Goal: Check status: Check status

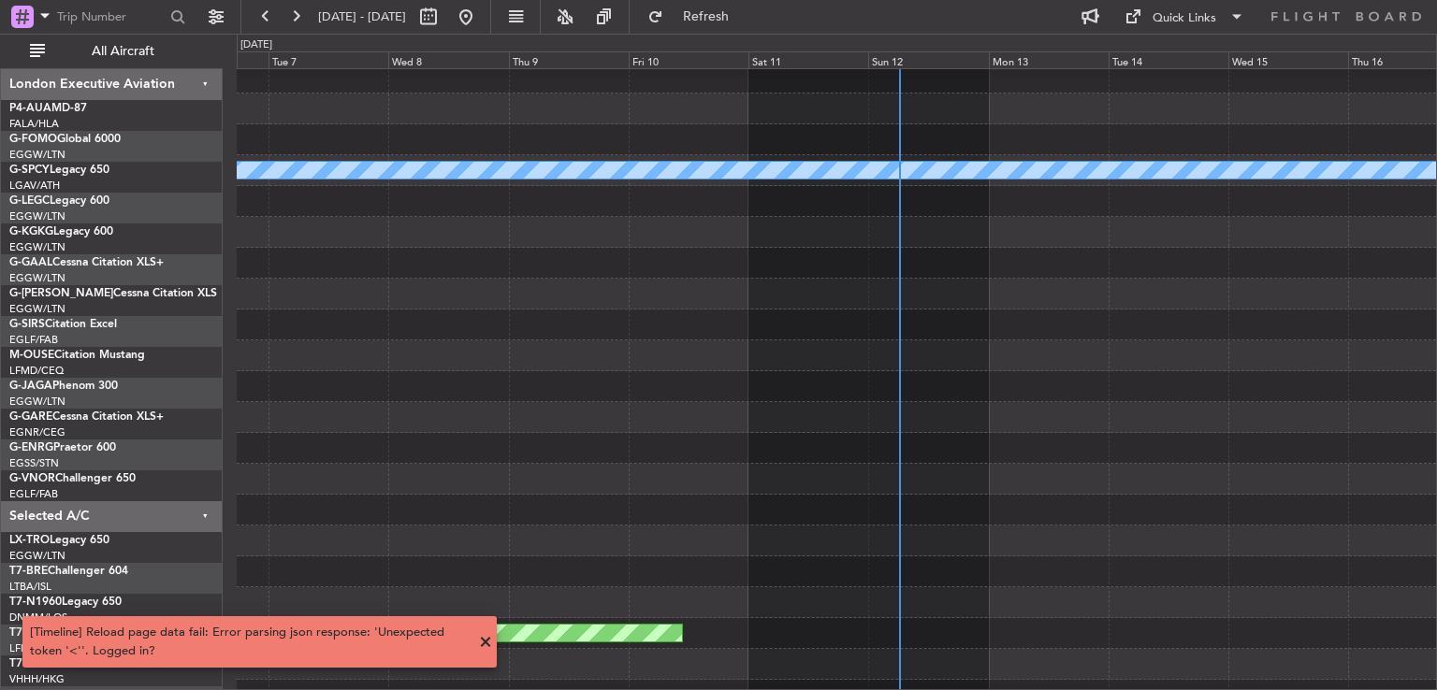
scroll to position [37, 0]
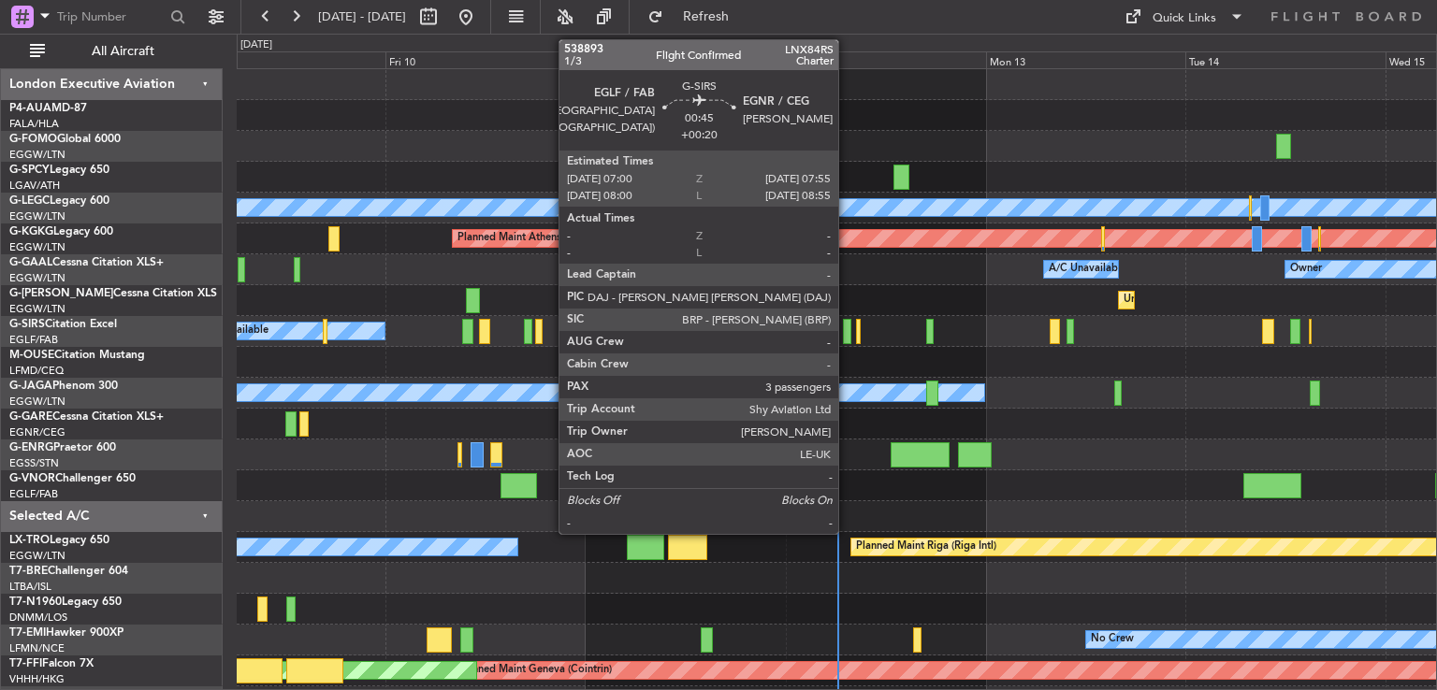
click at [847, 331] on div at bounding box center [847, 331] width 8 height 25
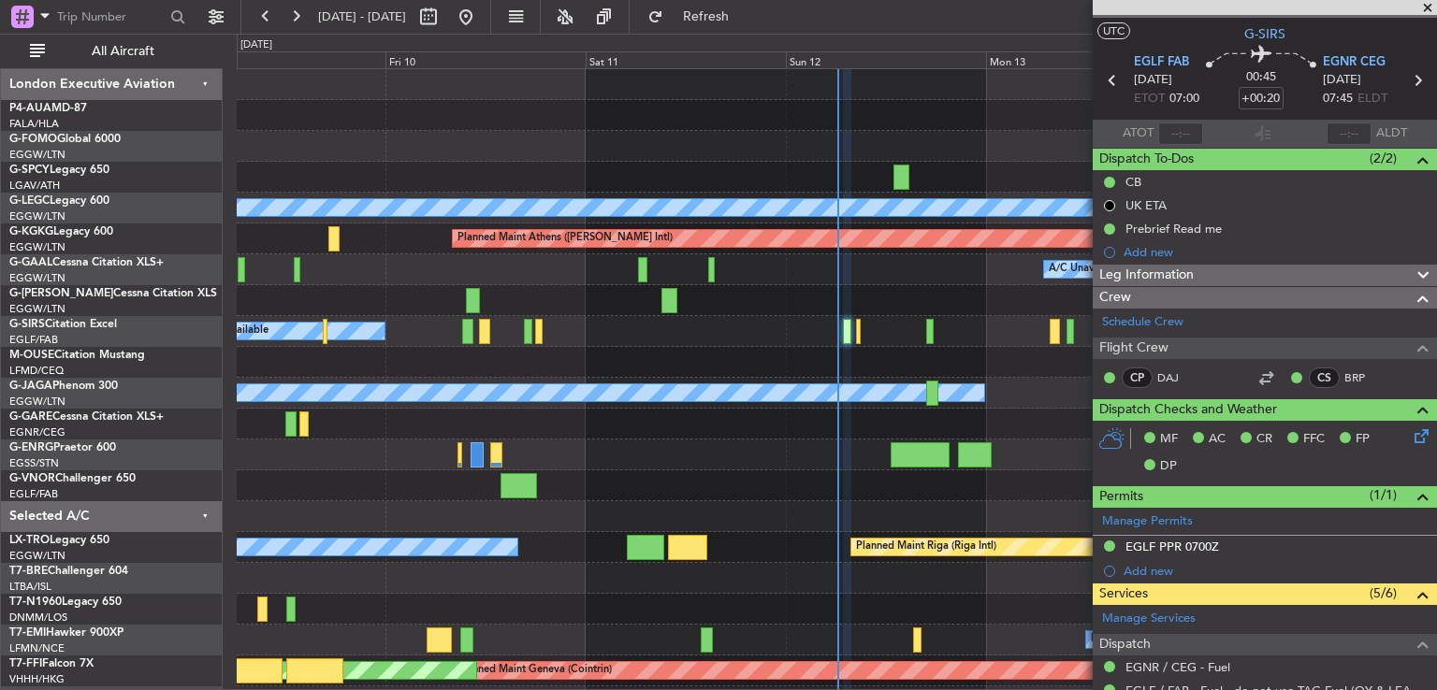
scroll to position [27, 0]
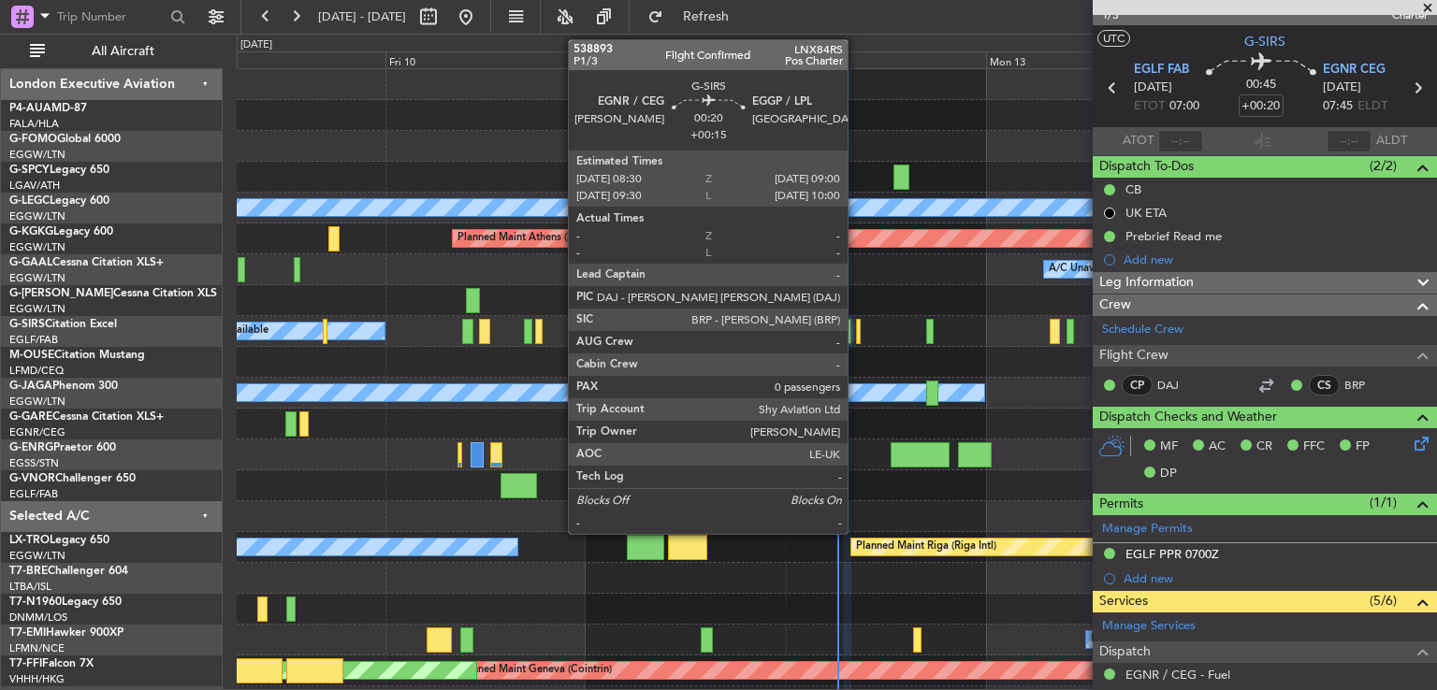
click at [856, 324] on div at bounding box center [858, 331] width 5 height 25
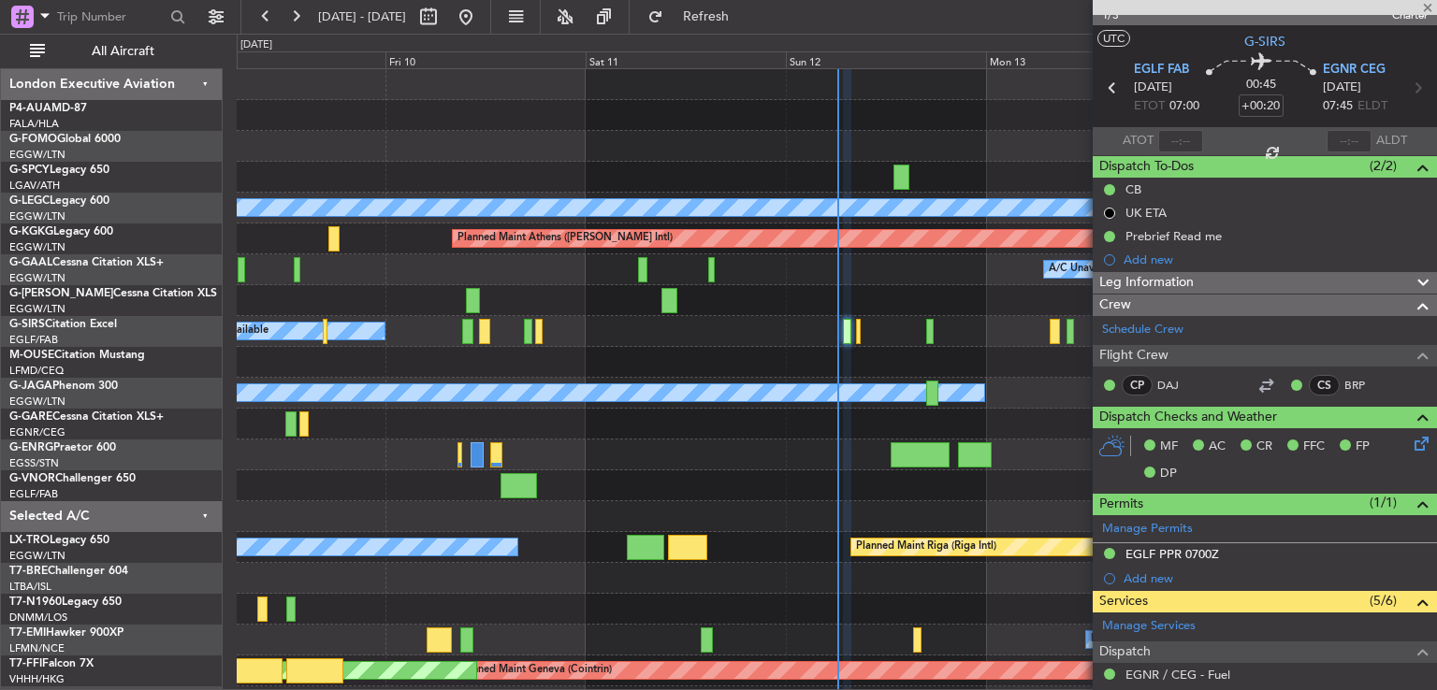
type input "+00:15"
type input "0"
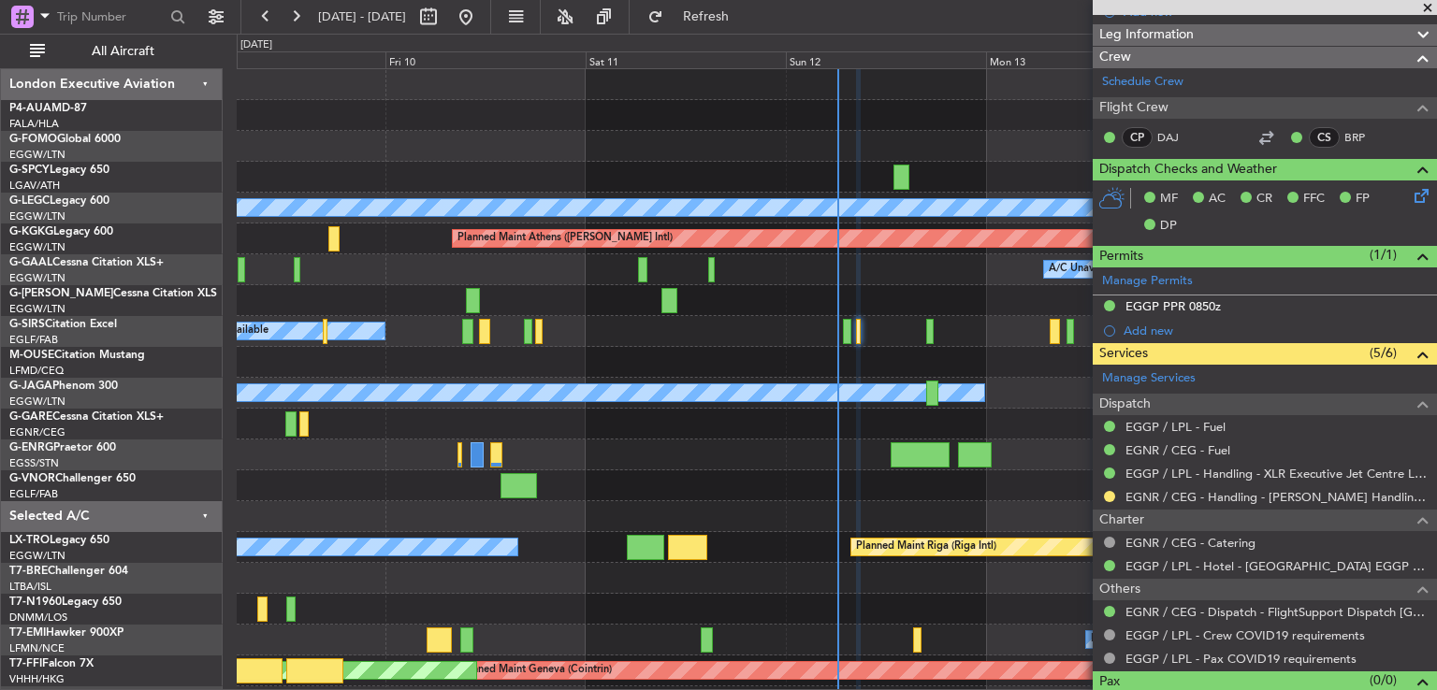
scroll to position [291, 0]
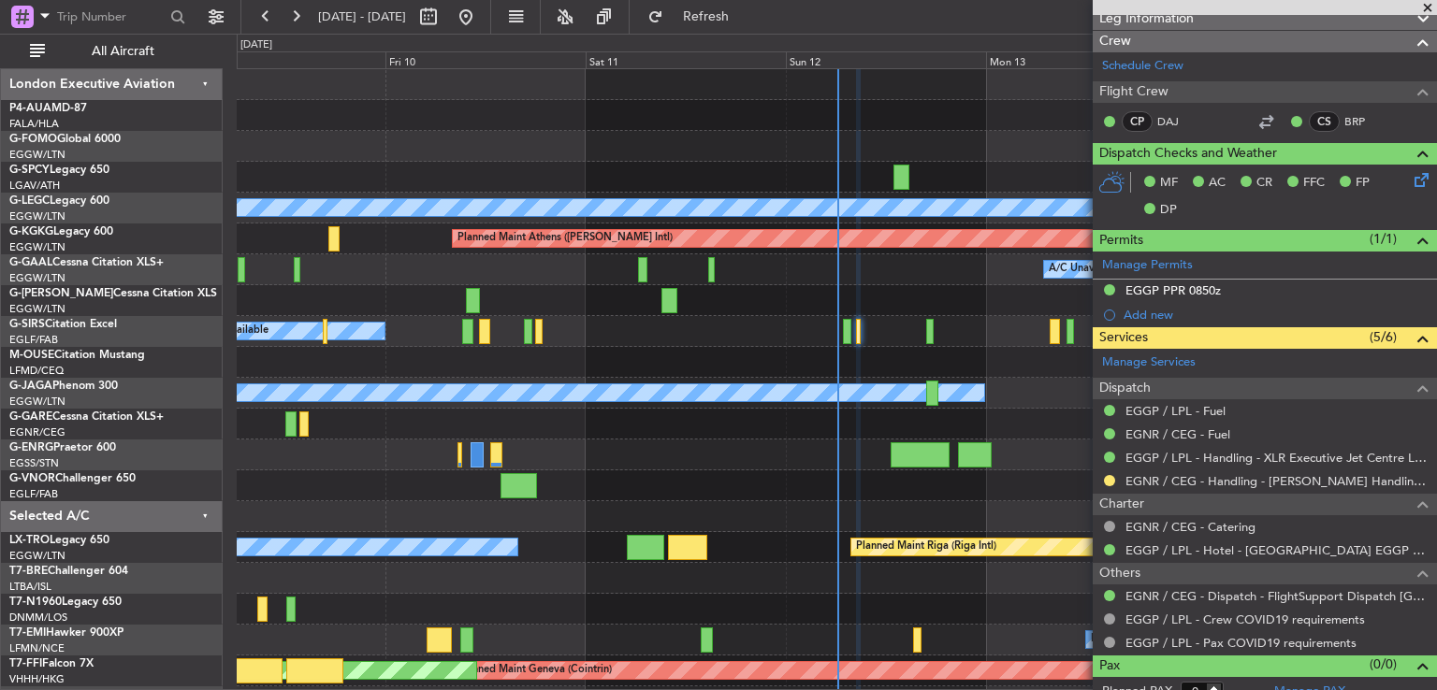
click at [1429, 4] on span at bounding box center [1427, 8] width 19 height 17
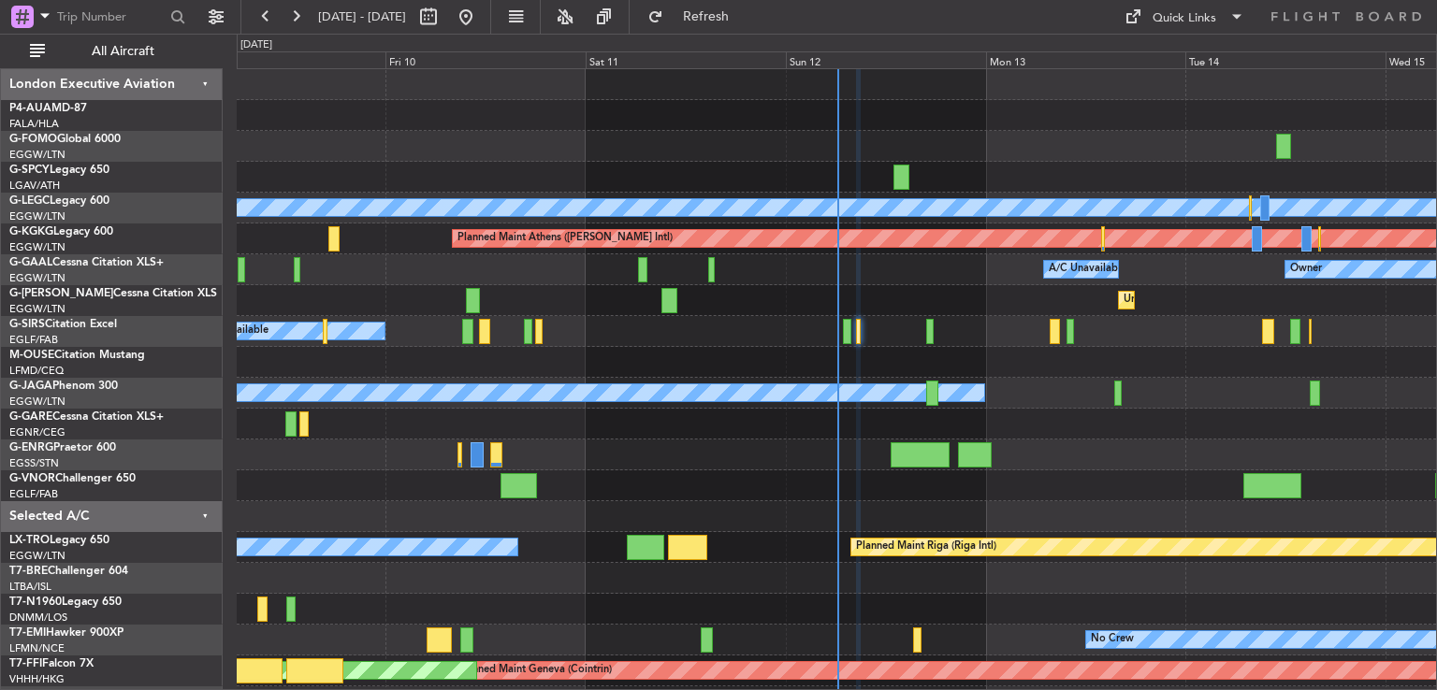
scroll to position [0, 0]
click at [887, 508] on div at bounding box center [836, 516] width 1199 height 31
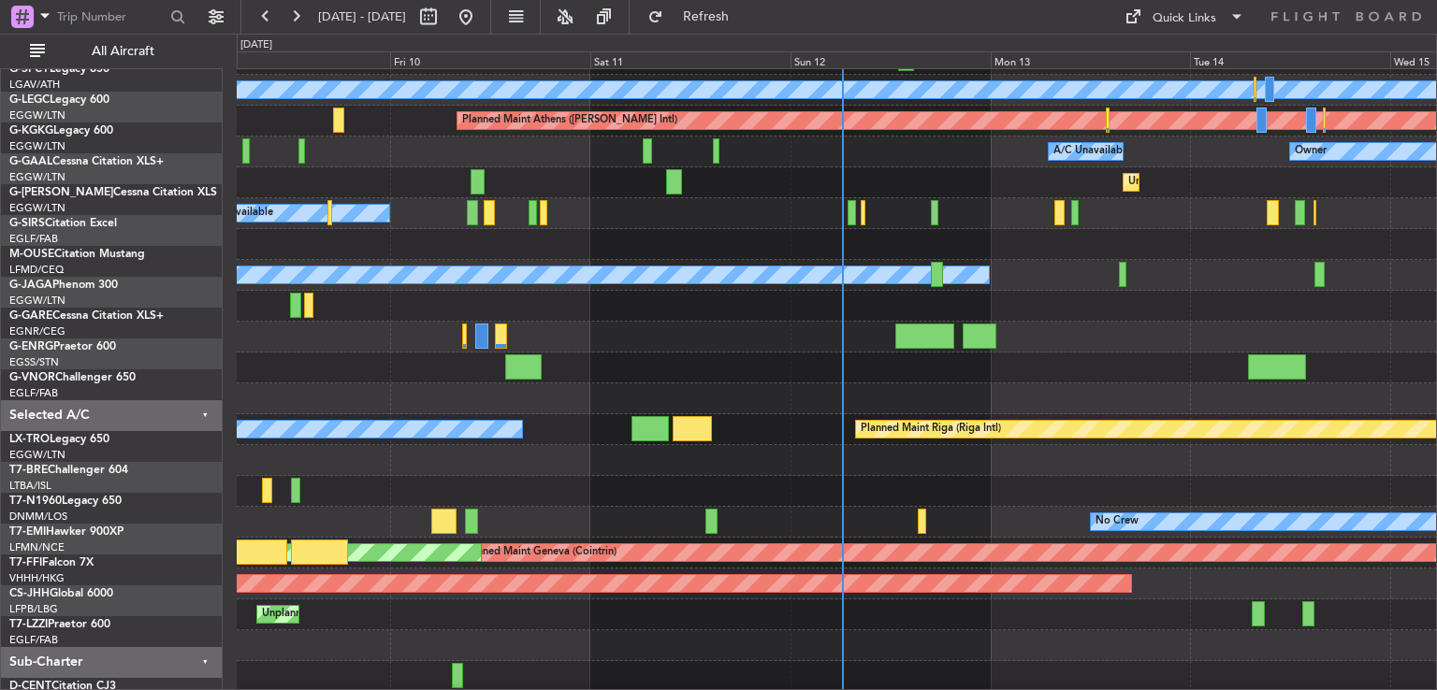
scroll to position [119, 0]
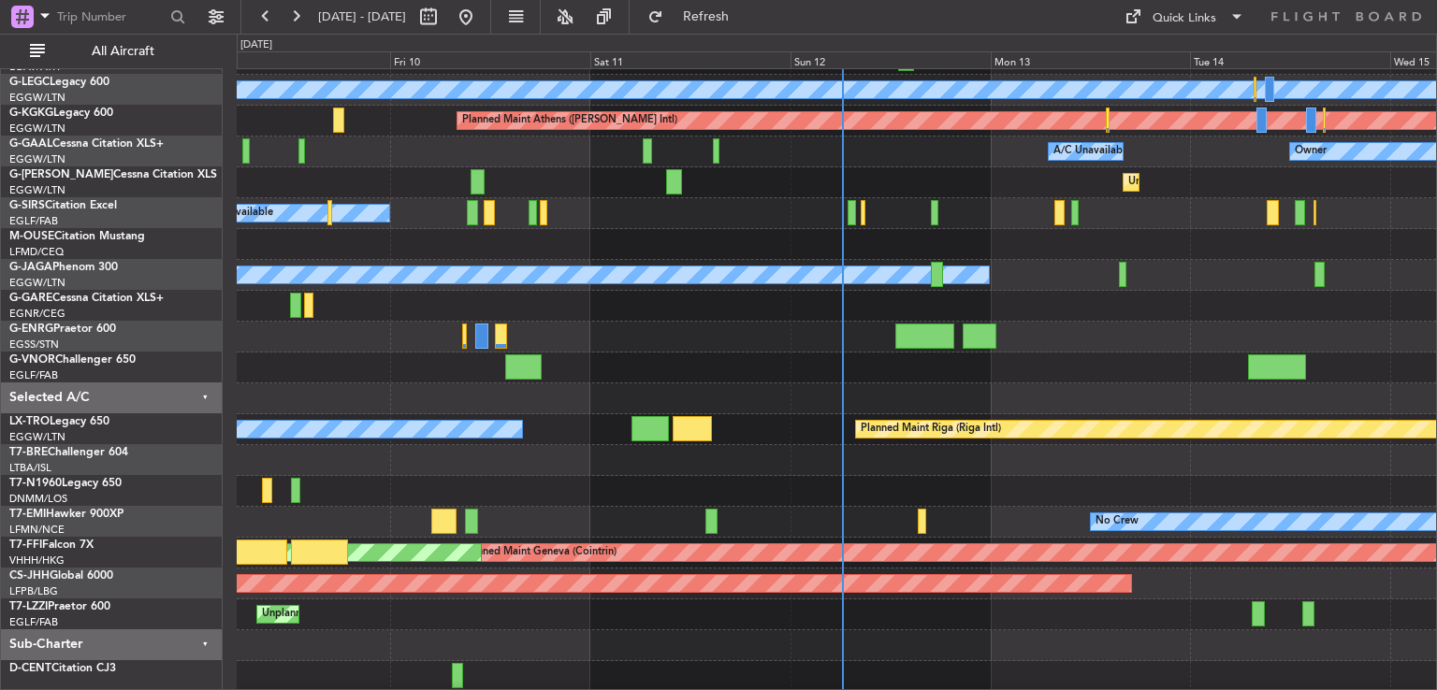
click at [892, 387] on div at bounding box center [836, 399] width 1199 height 31
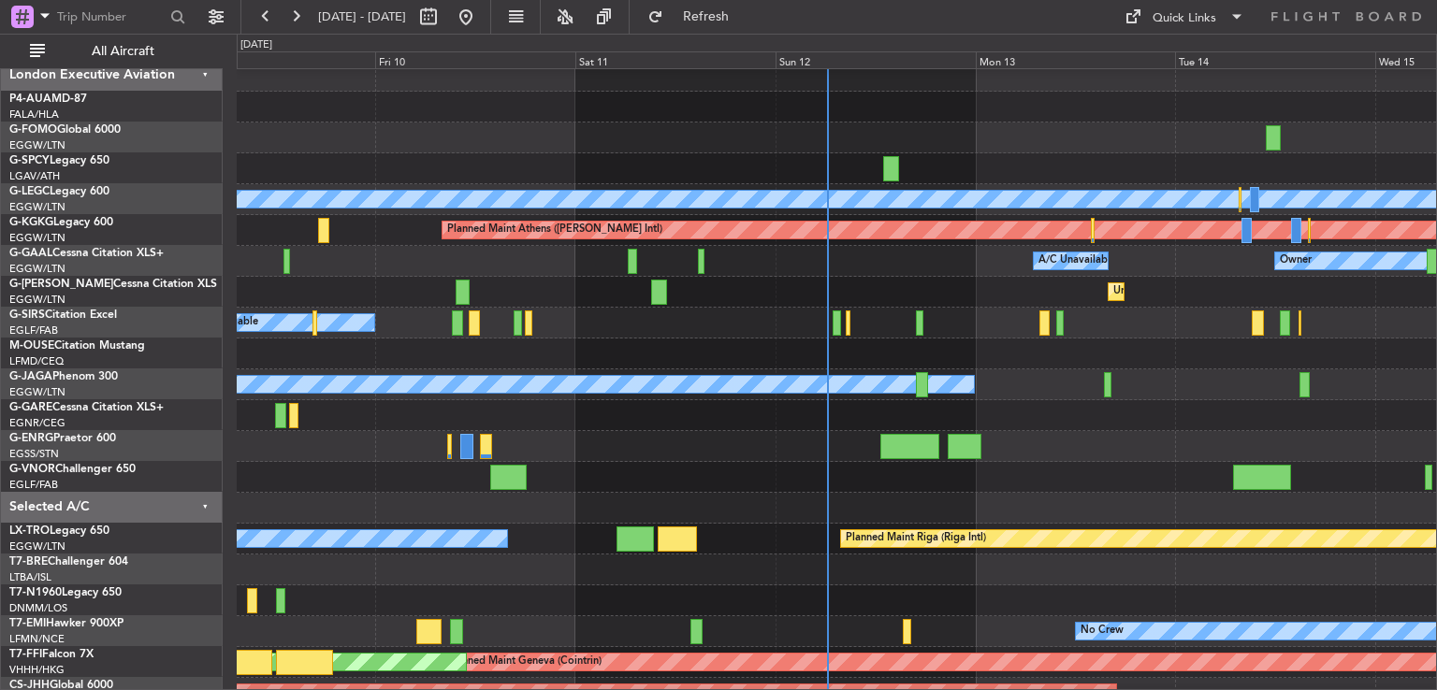
scroll to position [0, 0]
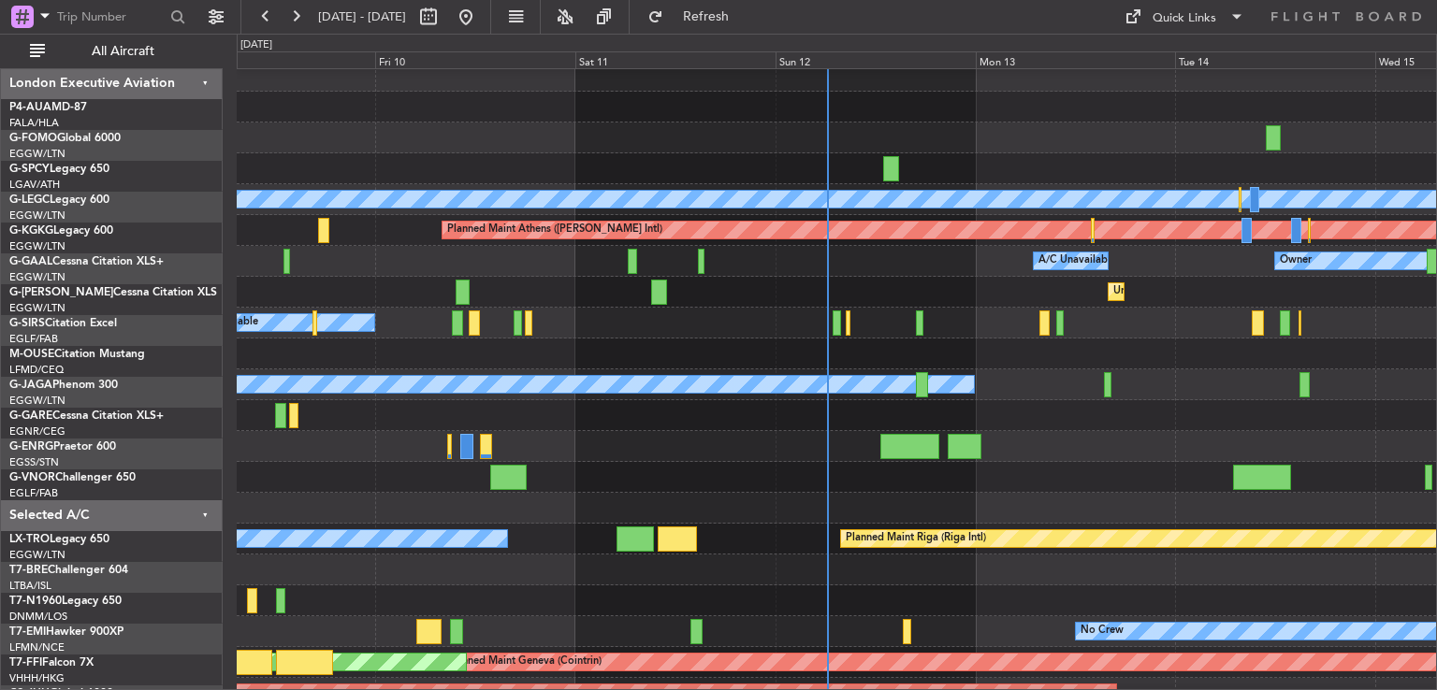
click at [871, 487] on div at bounding box center [836, 477] width 1199 height 31
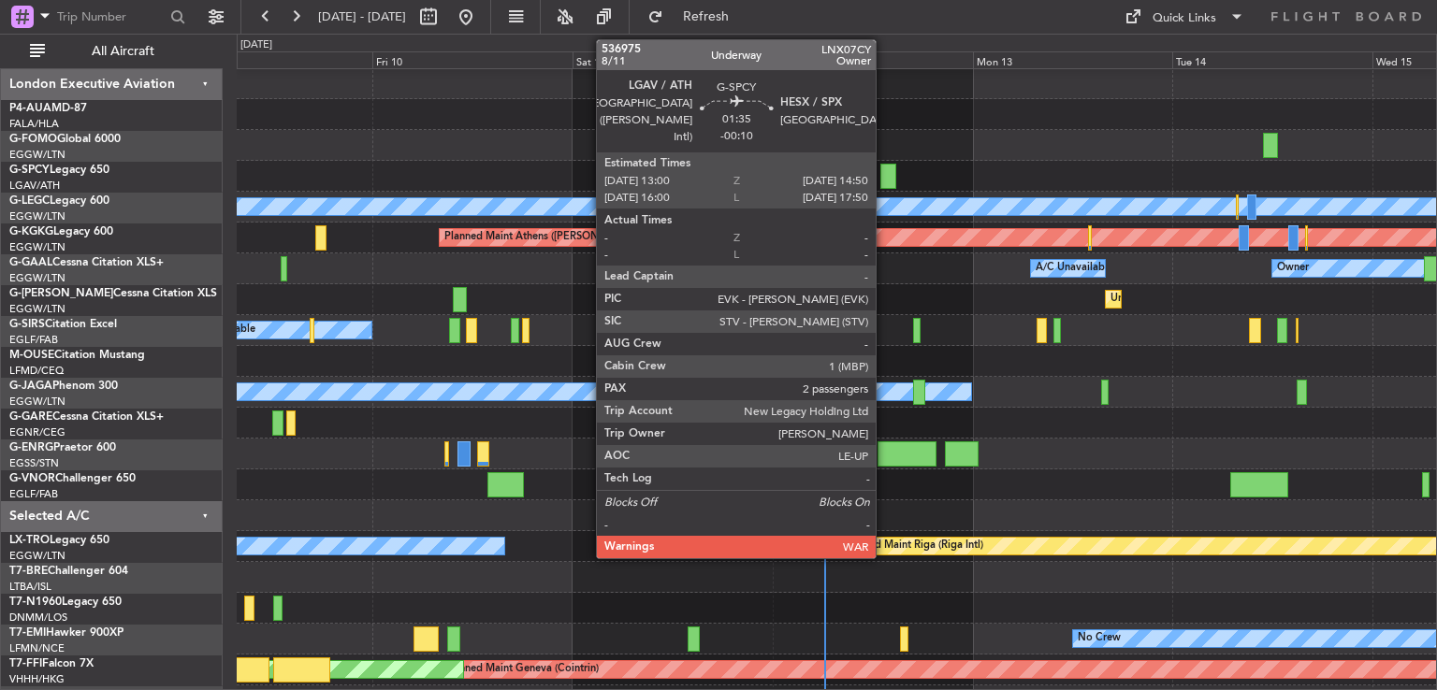
click at [884, 183] on div at bounding box center [888, 176] width 16 height 25
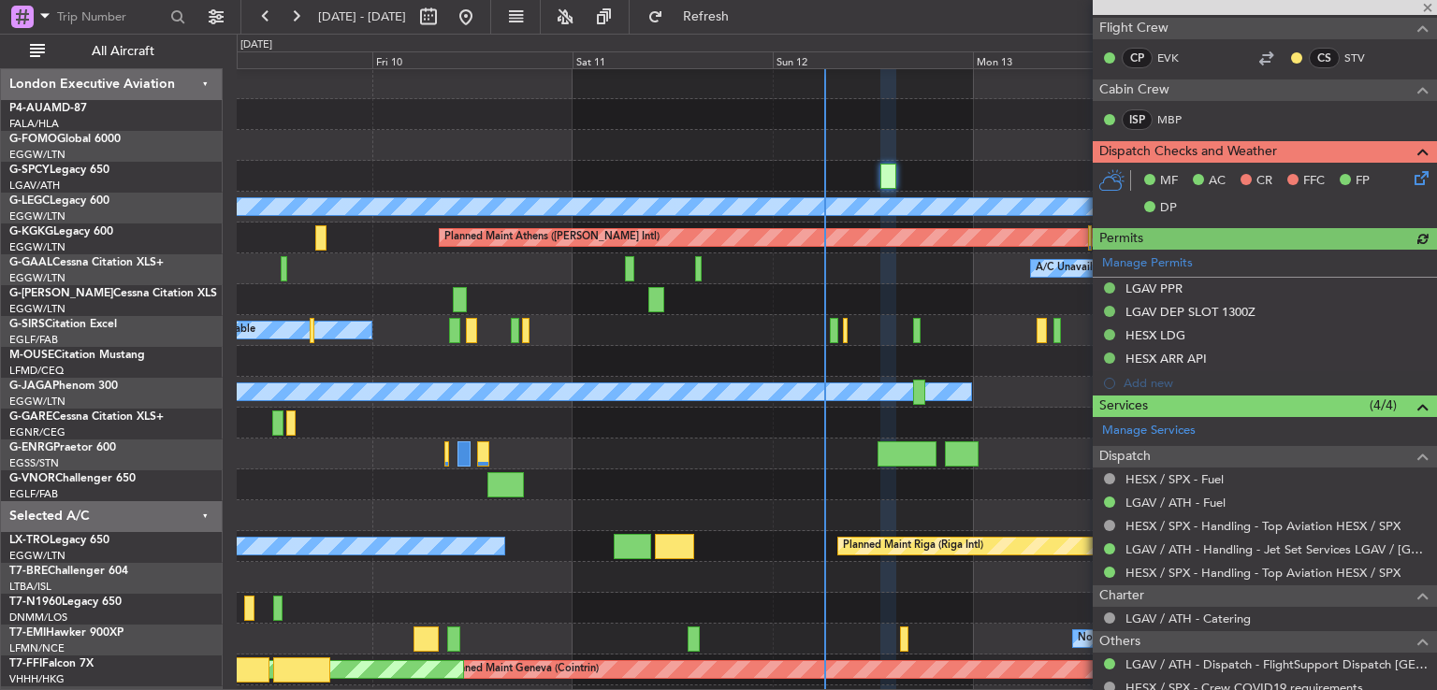
scroll to position [545, 0]
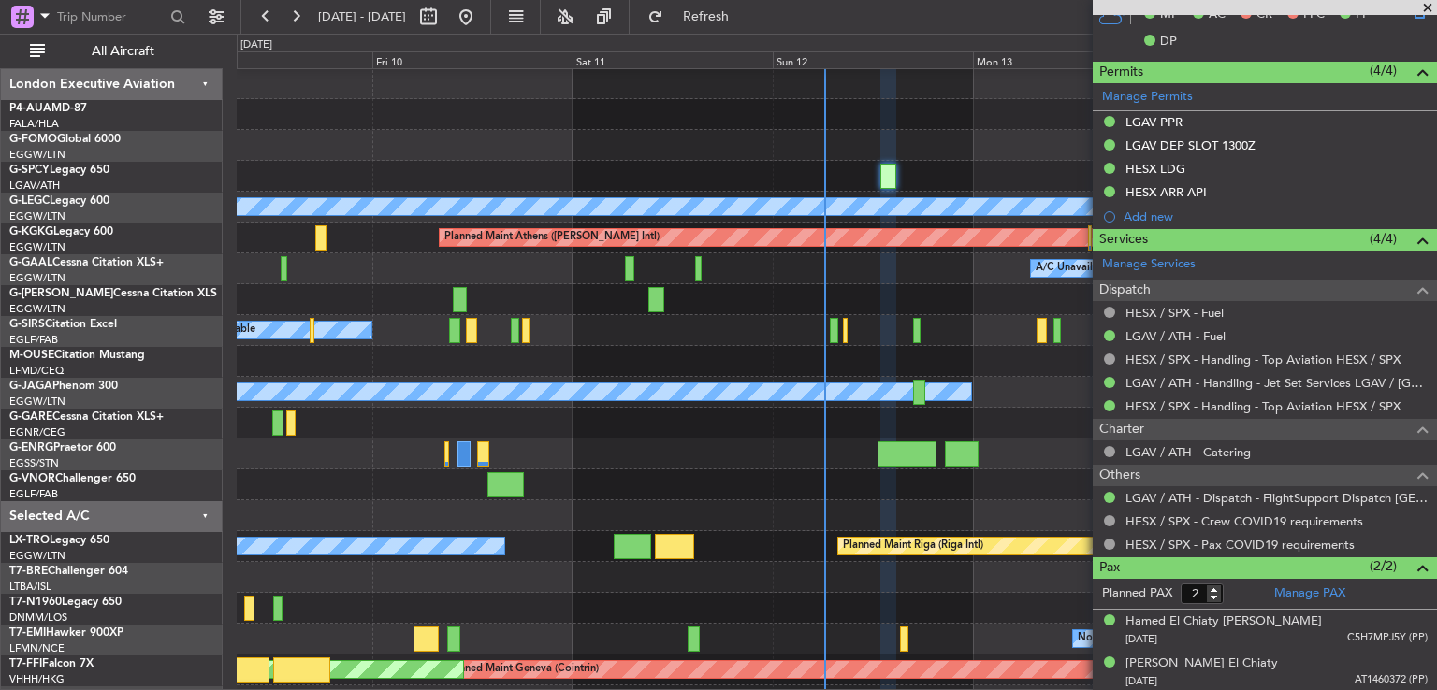
click at [1426, 6] on span at bounding box center [1427, 8] width 19 height 17
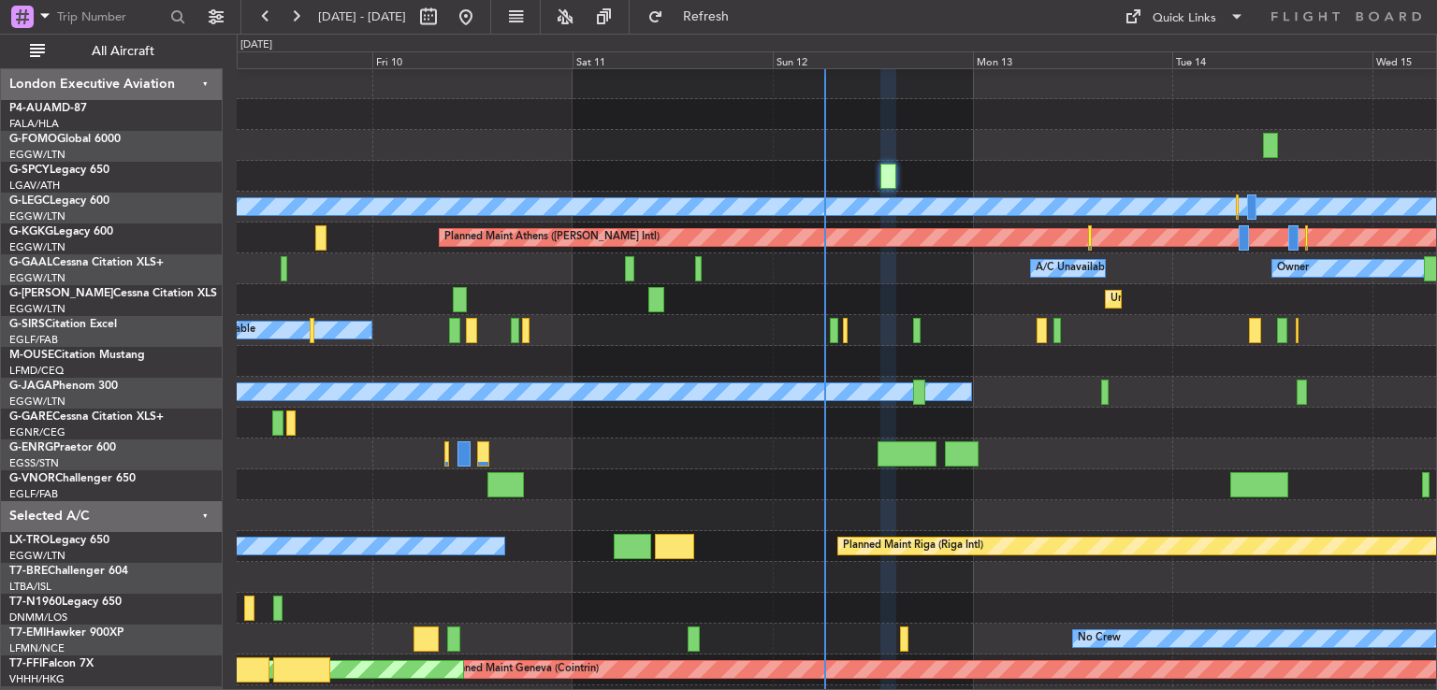
type input "0"
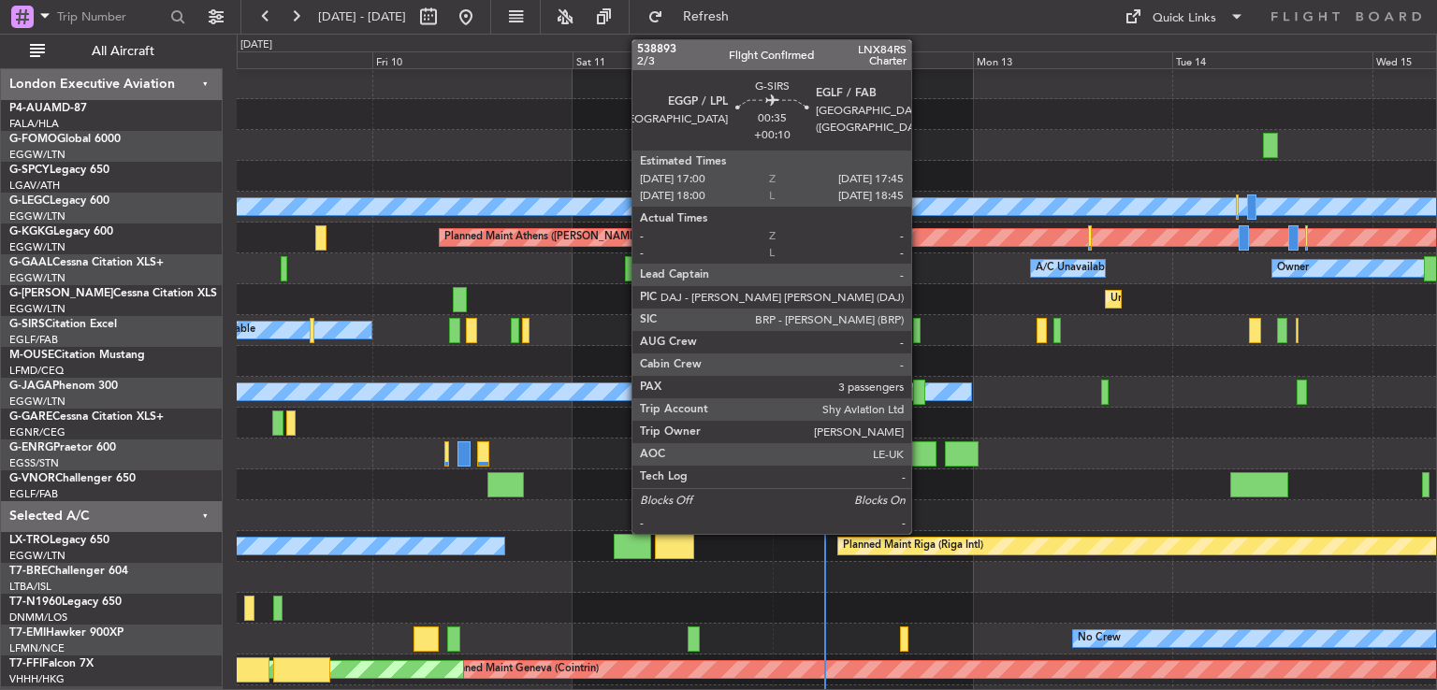
click at [920, 334] on div at bounding box center [916, 330] width 7 height 25
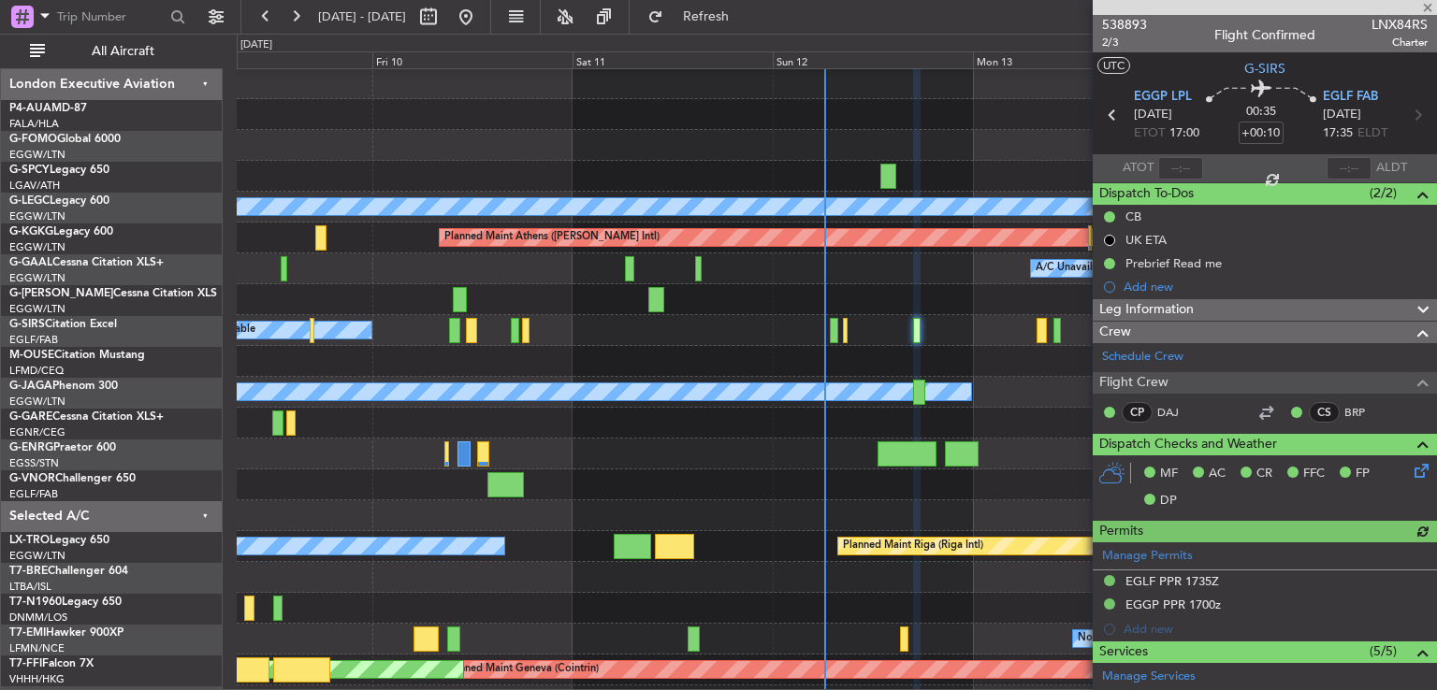
scroll to position [455, 0]
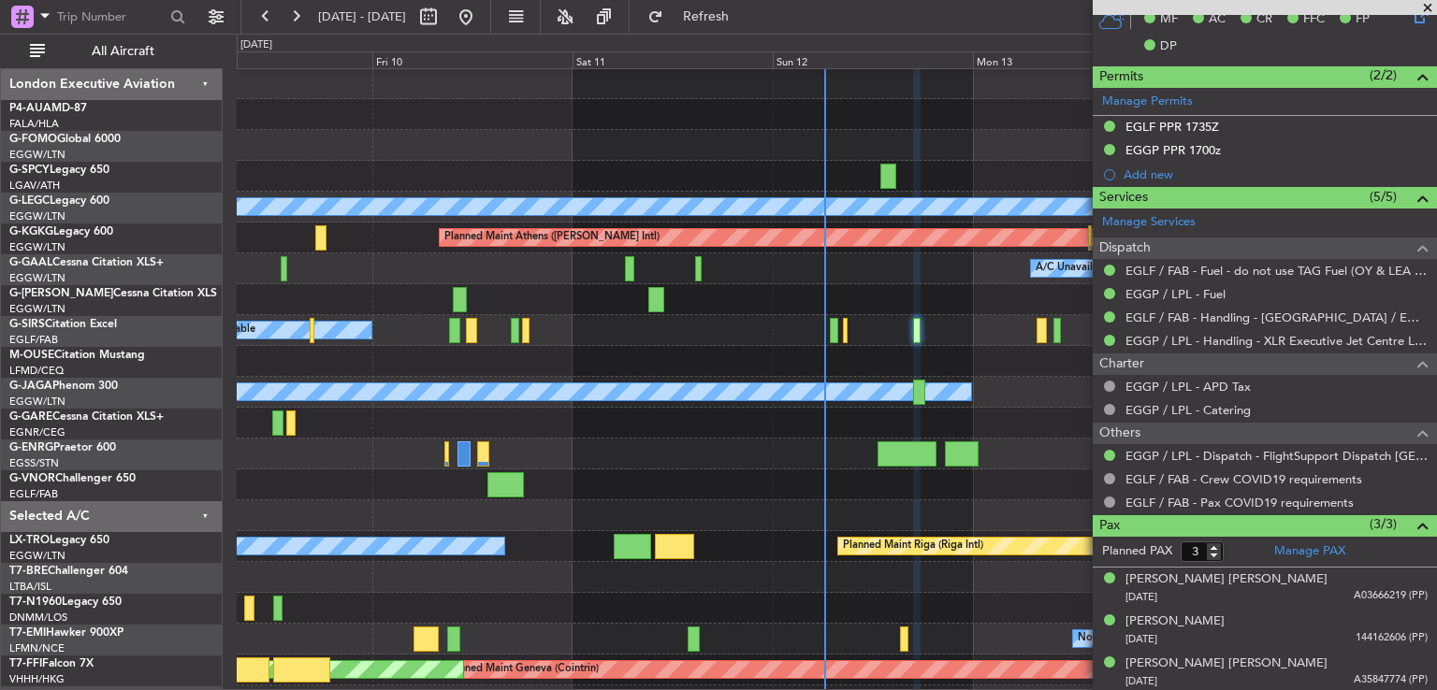
click at [1427, 12] on span at bounding box center [1427, 8] width 19 height 17
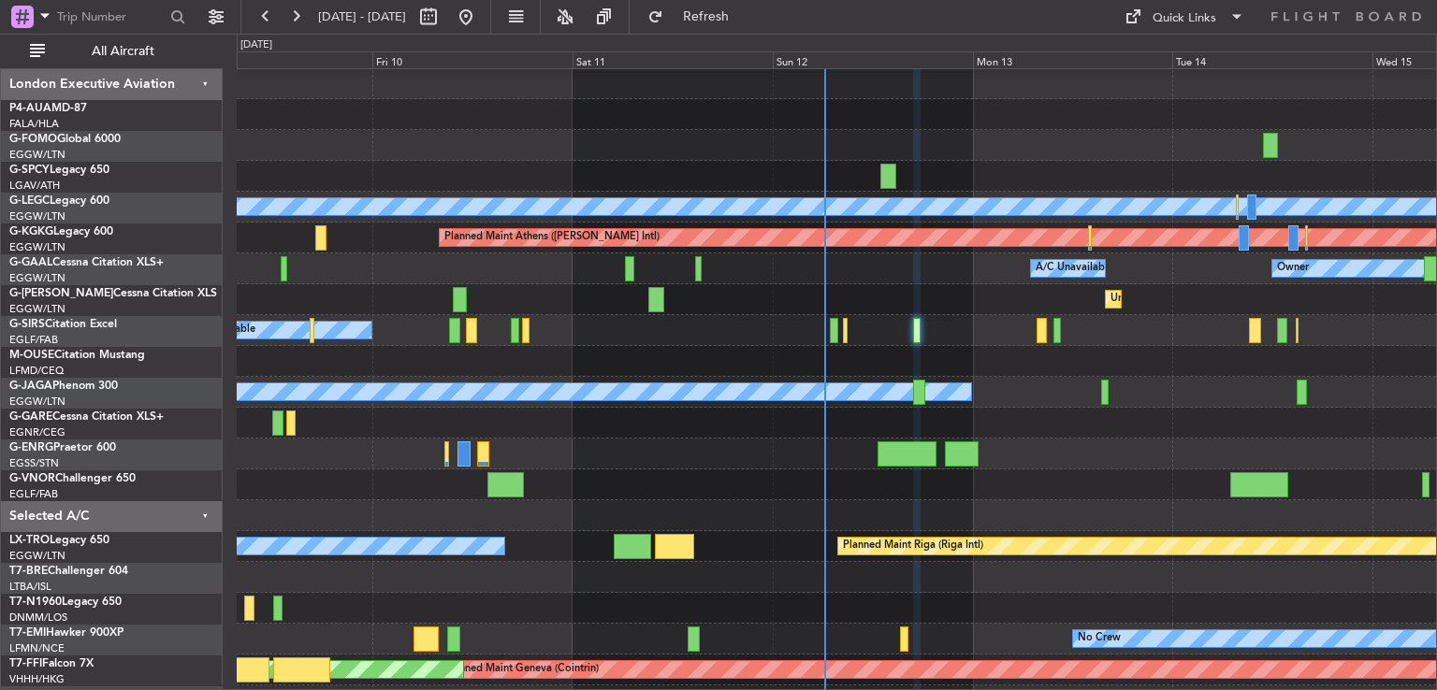
type input "0"
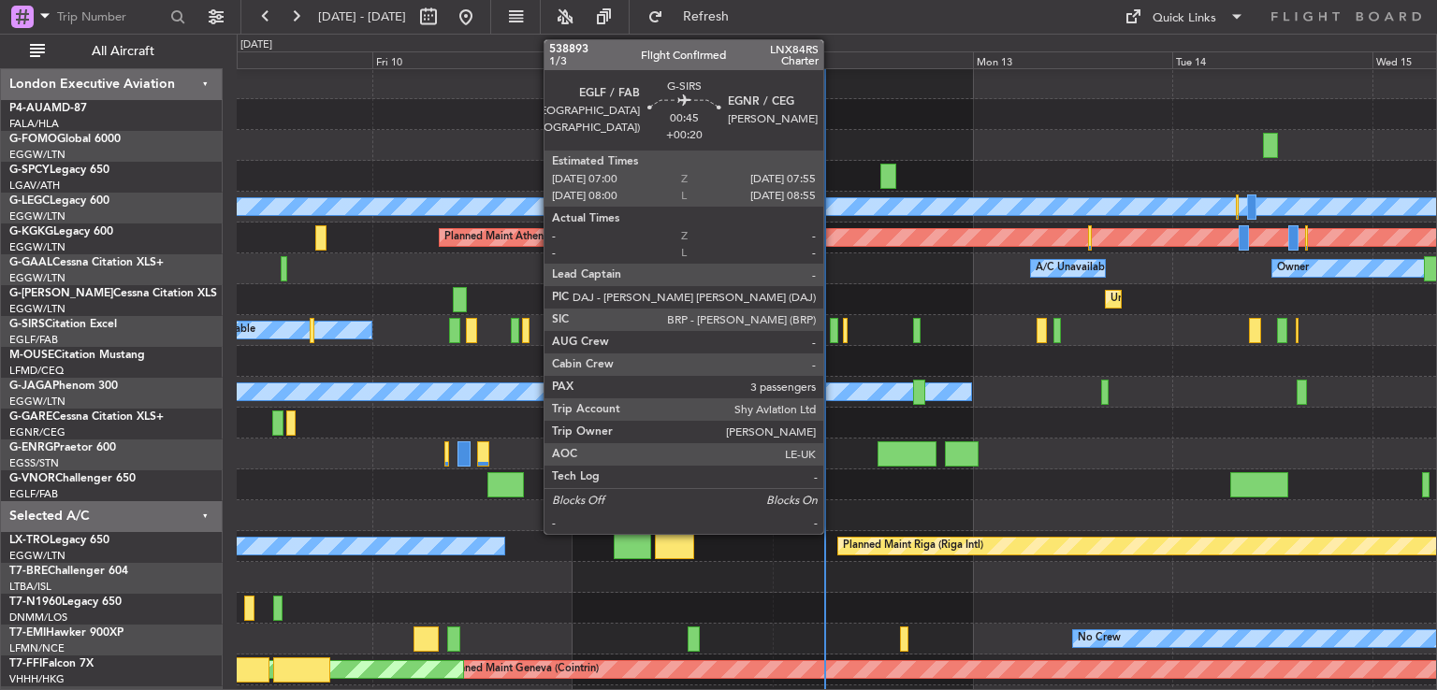
click at [832, 330] on div at bounding box center [834, 330] width 8 height 25
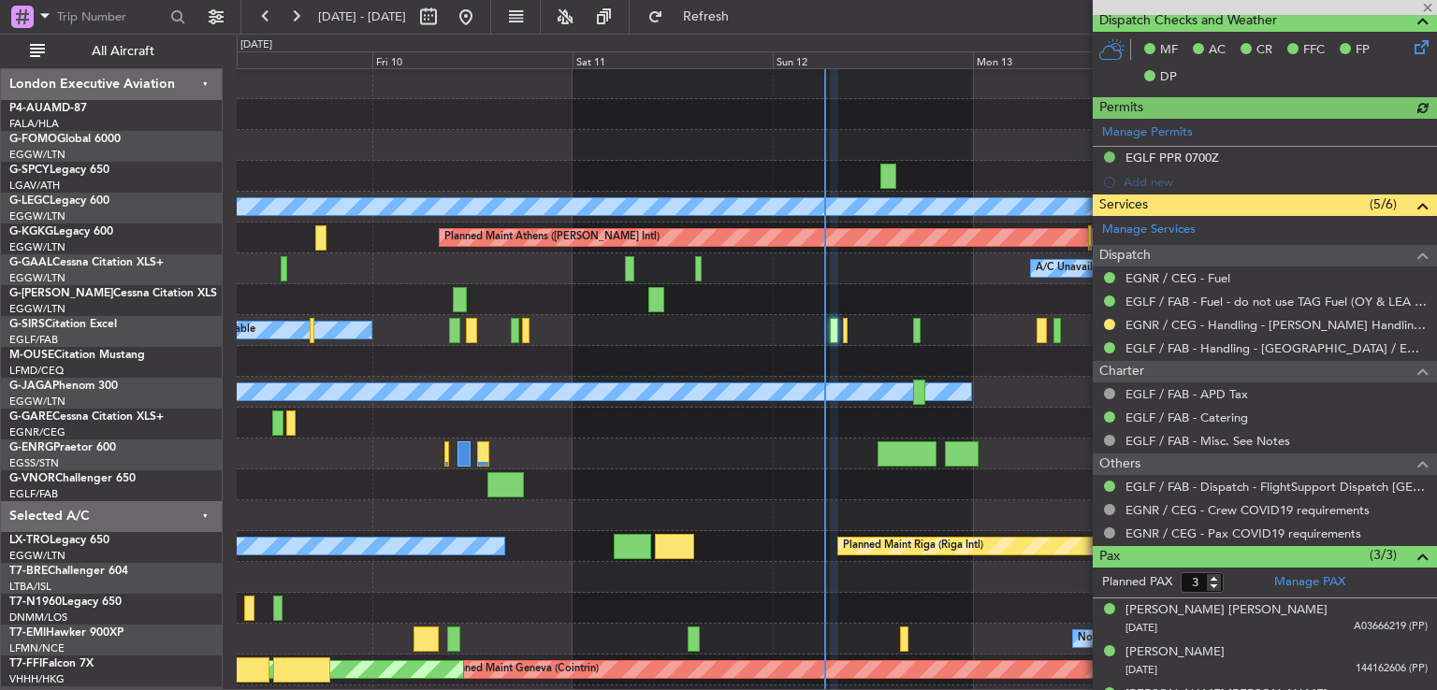
scroll to position [426, 0]
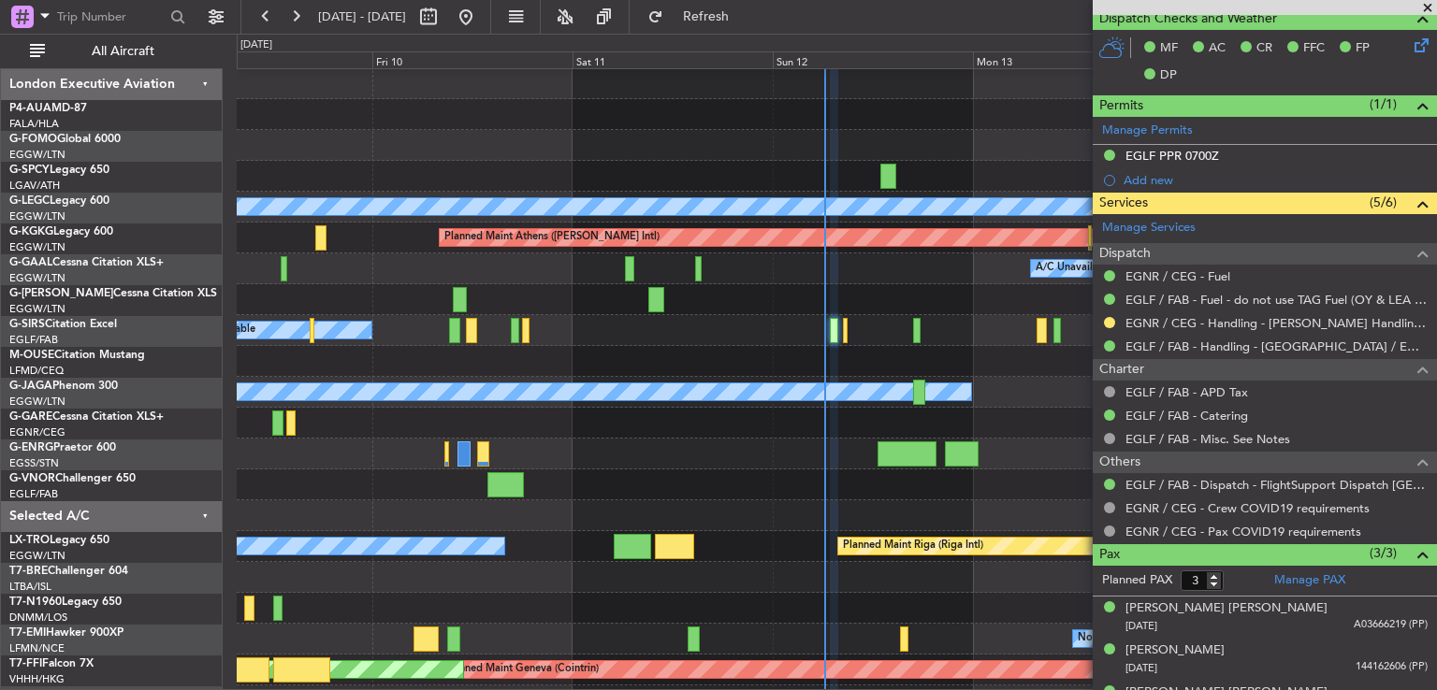
click at [1427, 10] on span at bounding box center [1427, 8] width 19 height 17
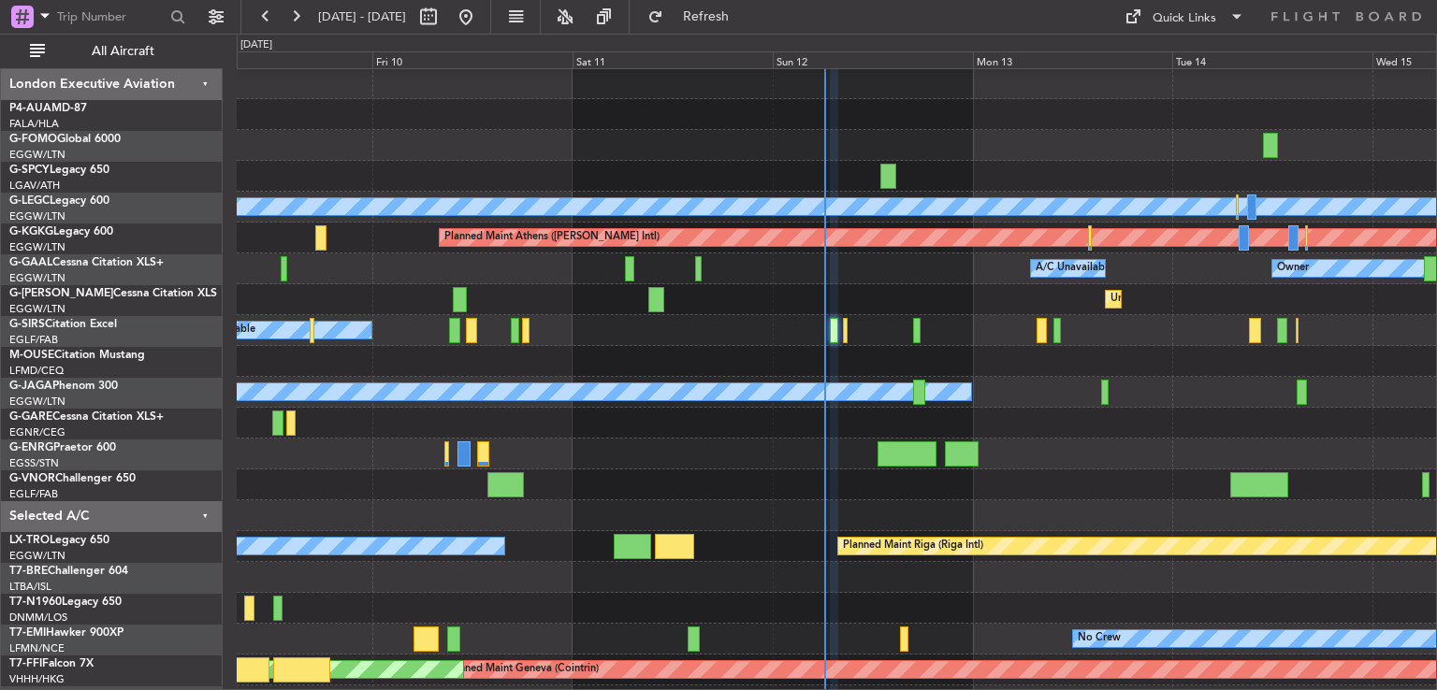
type input "0"
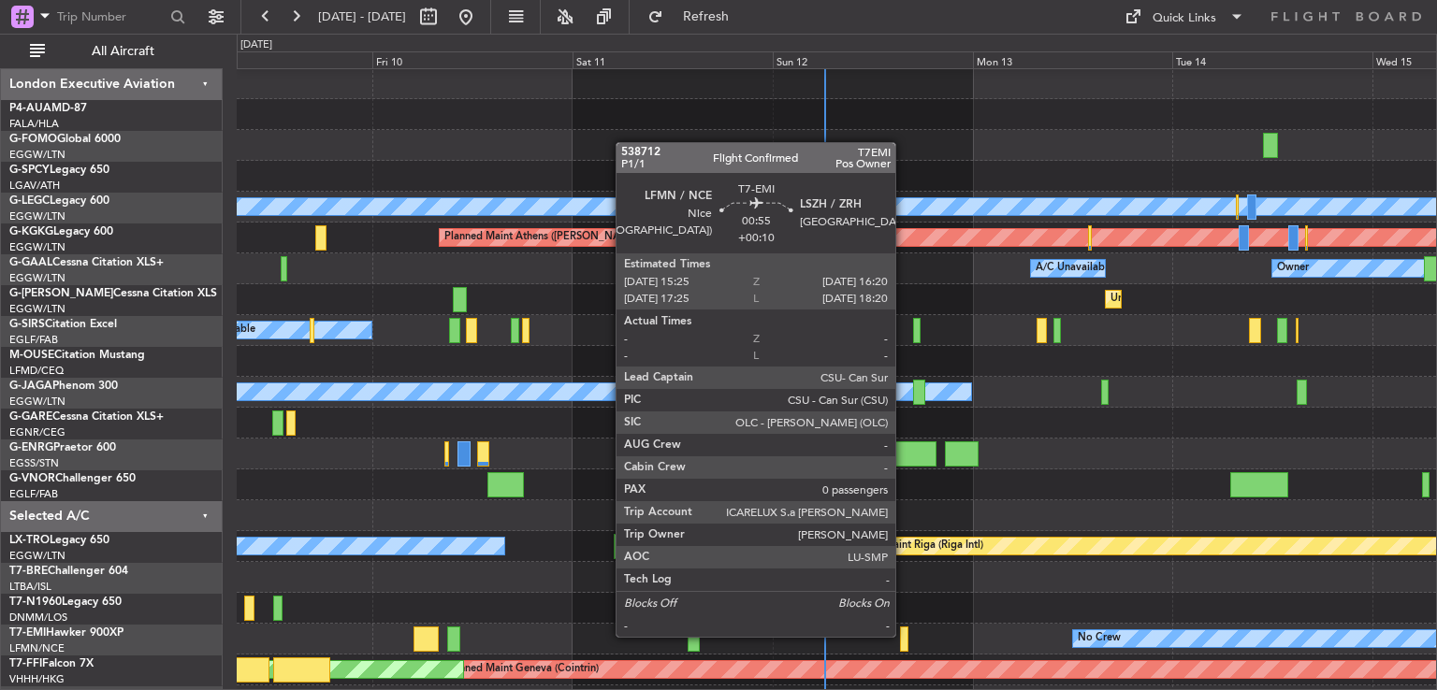
click at [904, 635] on div at bounding box center [904, 639] width 8 height 25
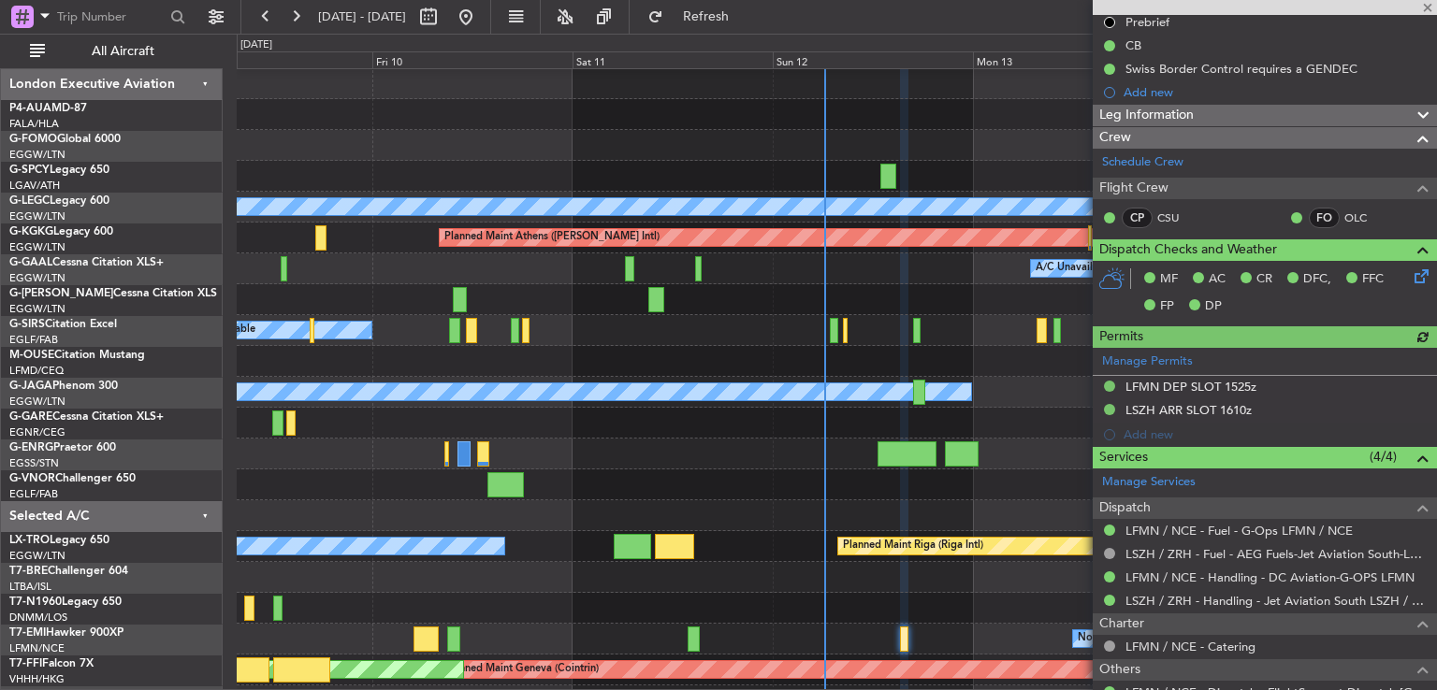
scroll to position [258, 0]
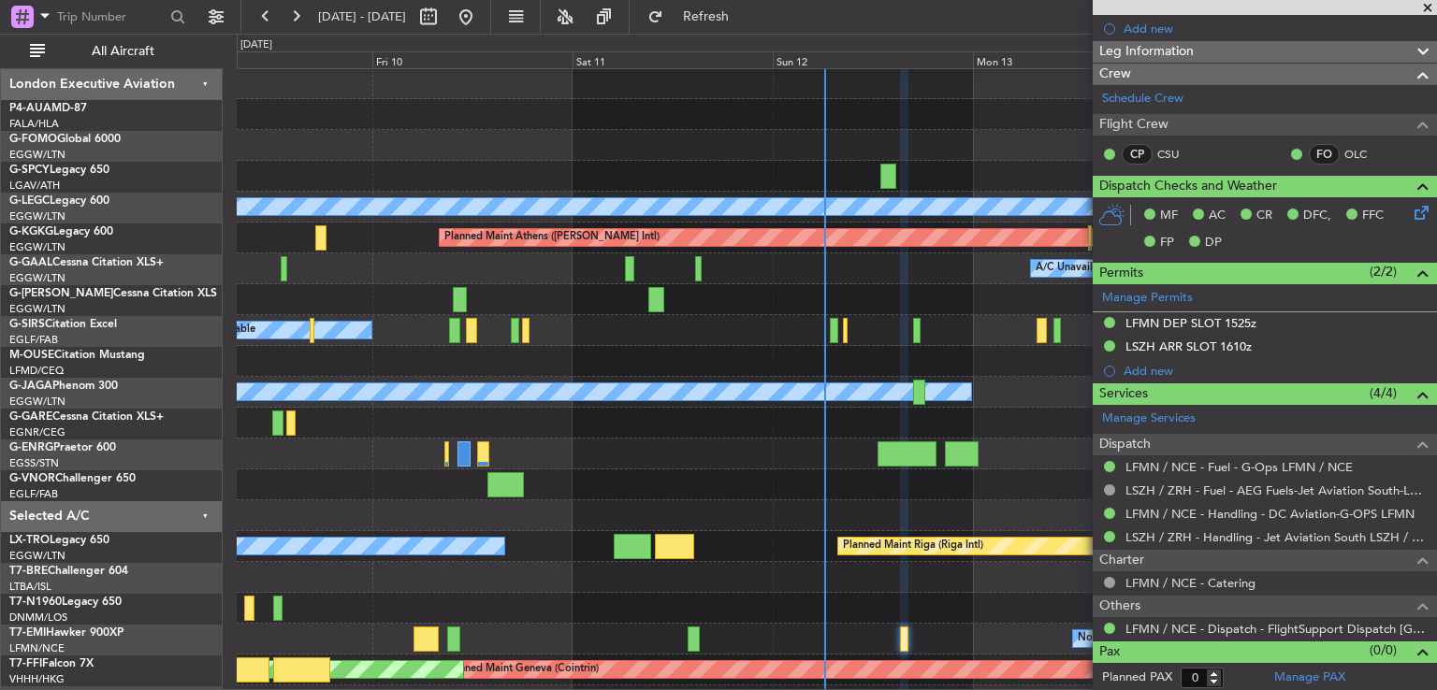
click at [1426, 5] on span at bounding box center [1427, 8] width 19 height 17
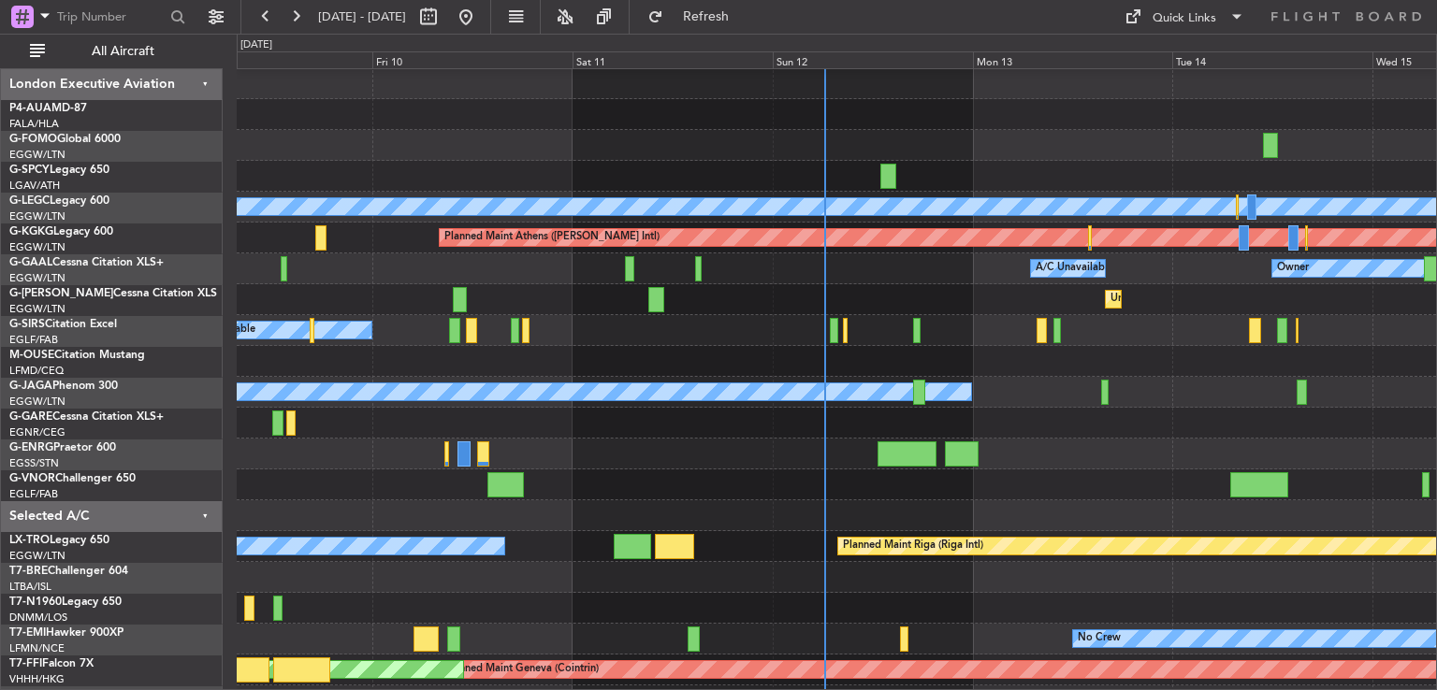
scroll to position [0, 0]
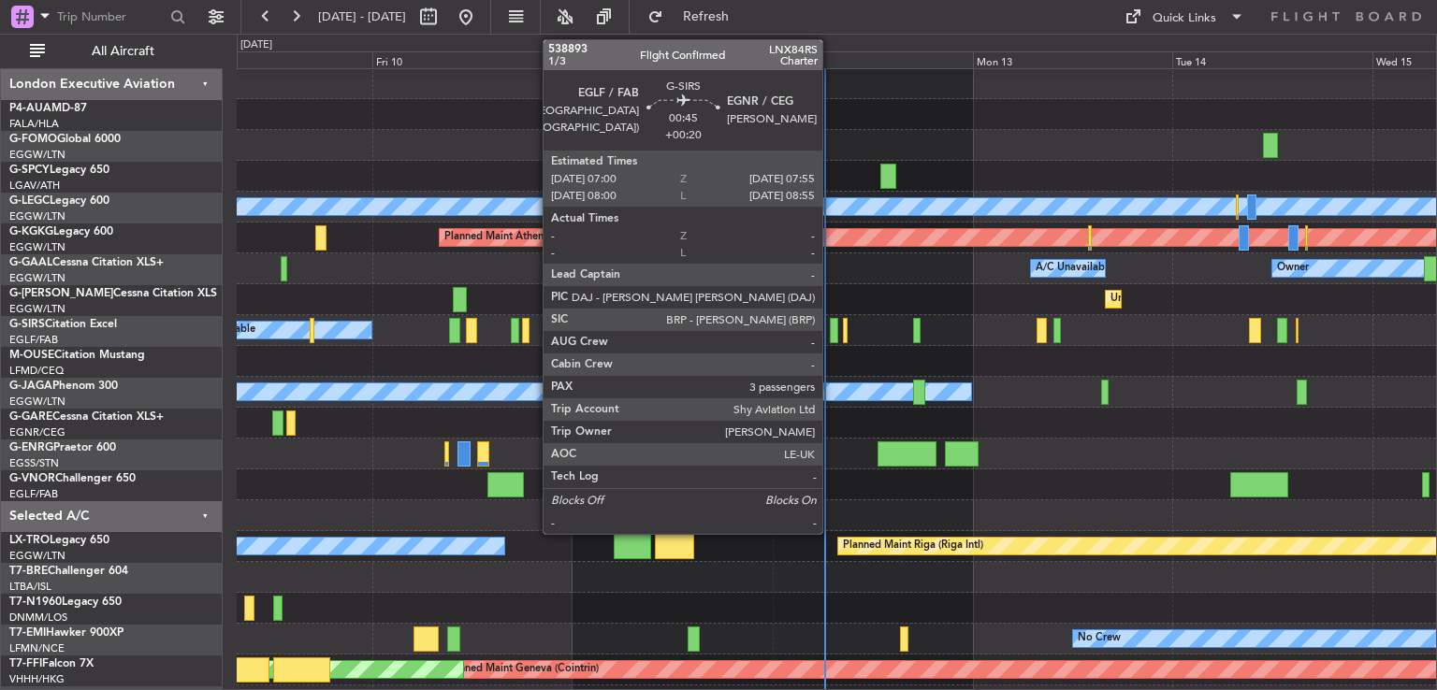
click at [831, 337] on div at bounding box center [834, 330] width 8 height 25
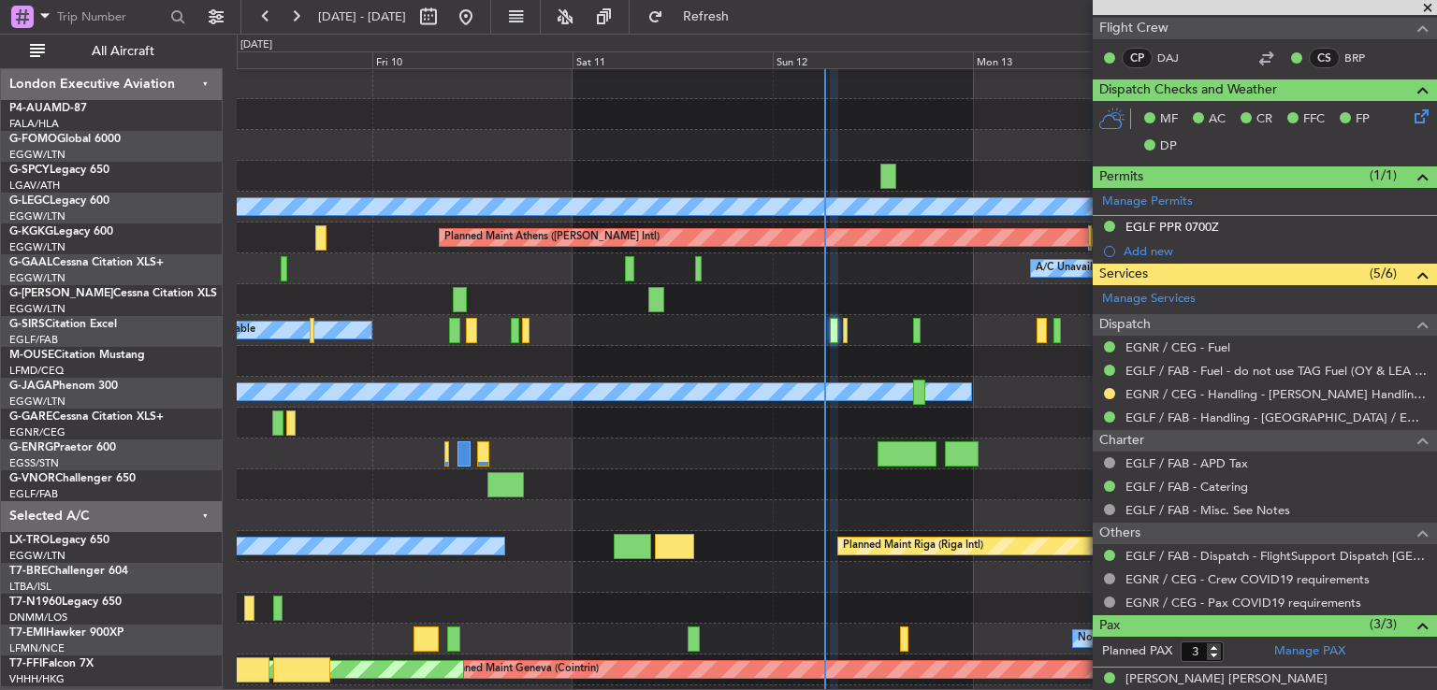
scroll to position [356, 0]
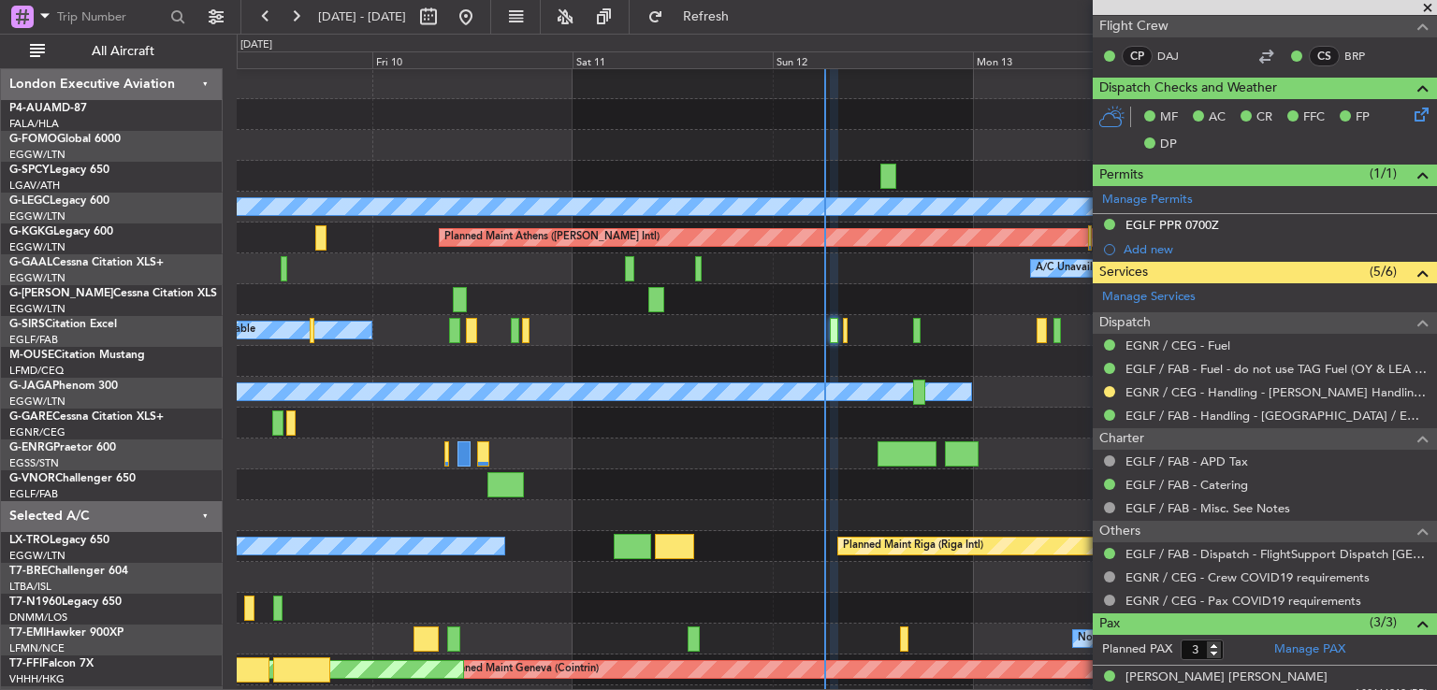
click at [1425, 7] on span at bounding box center [1427, 8] width 19 height 17
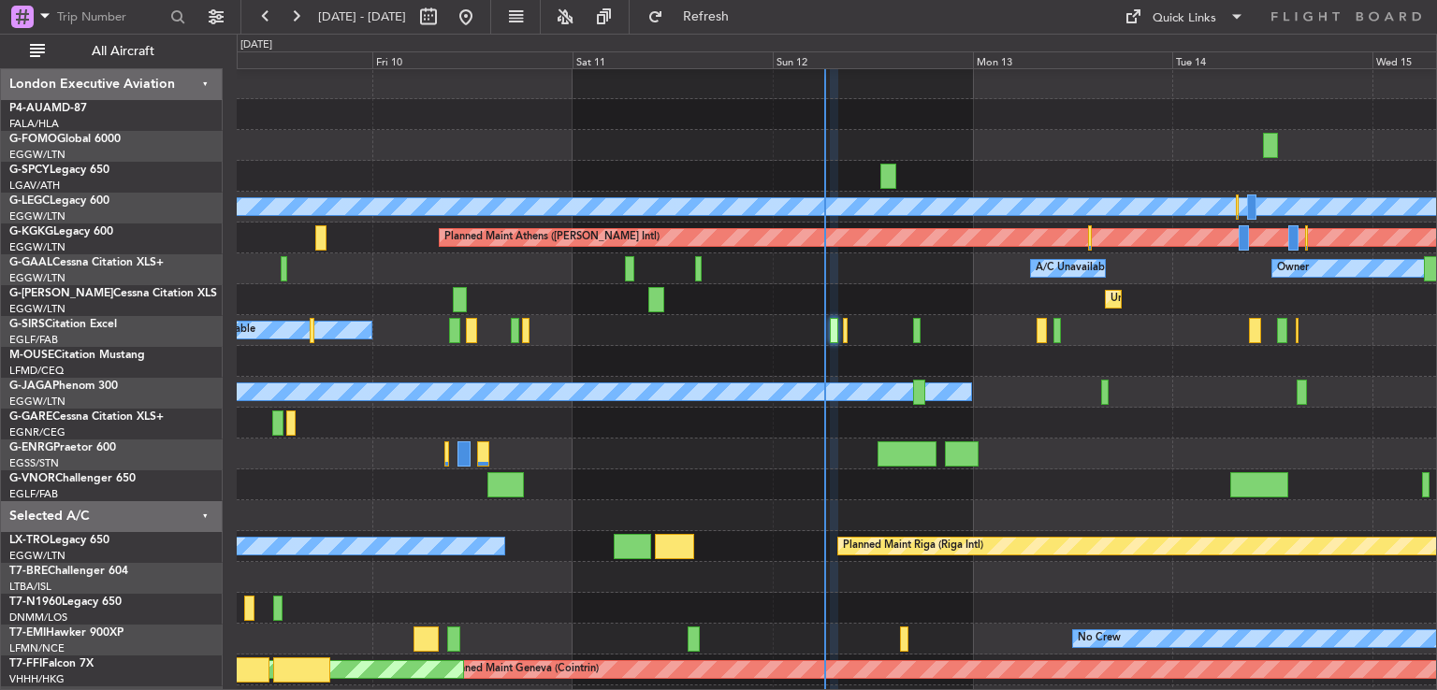
type input "0"
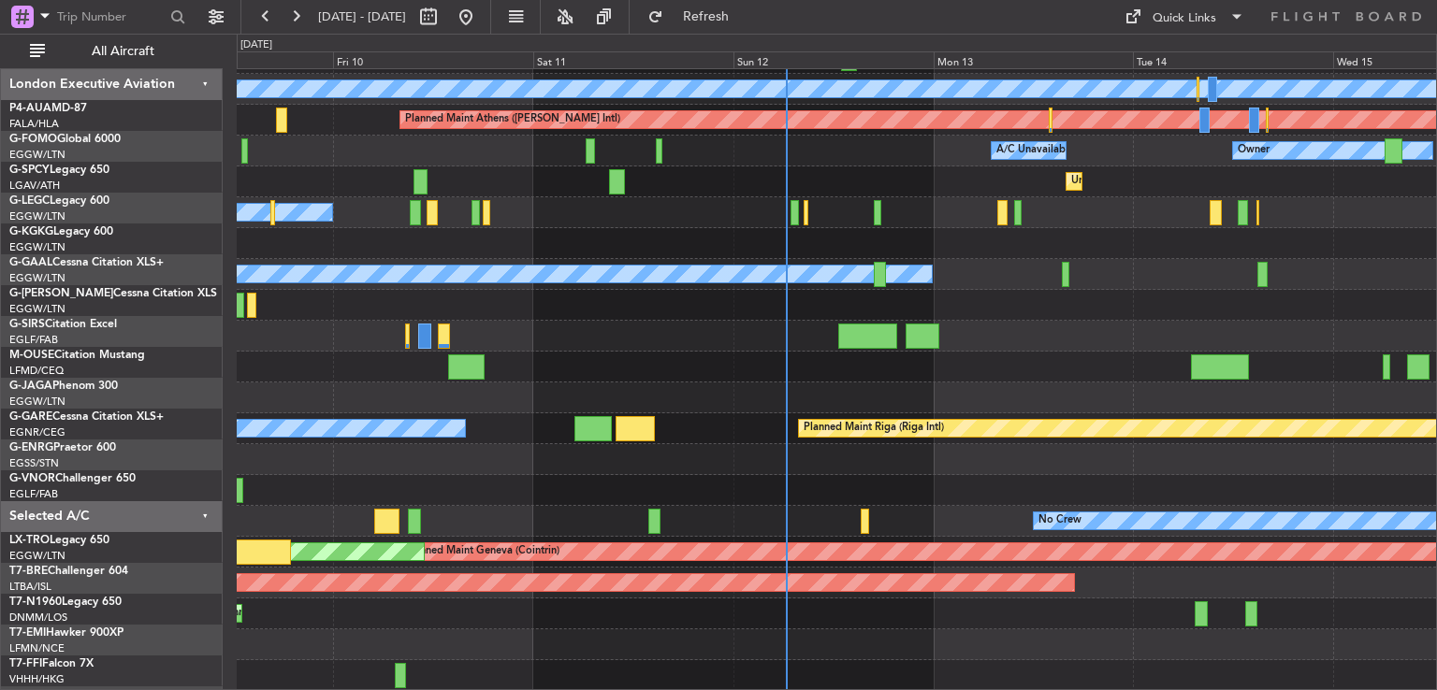
scroll to position [119, 0]
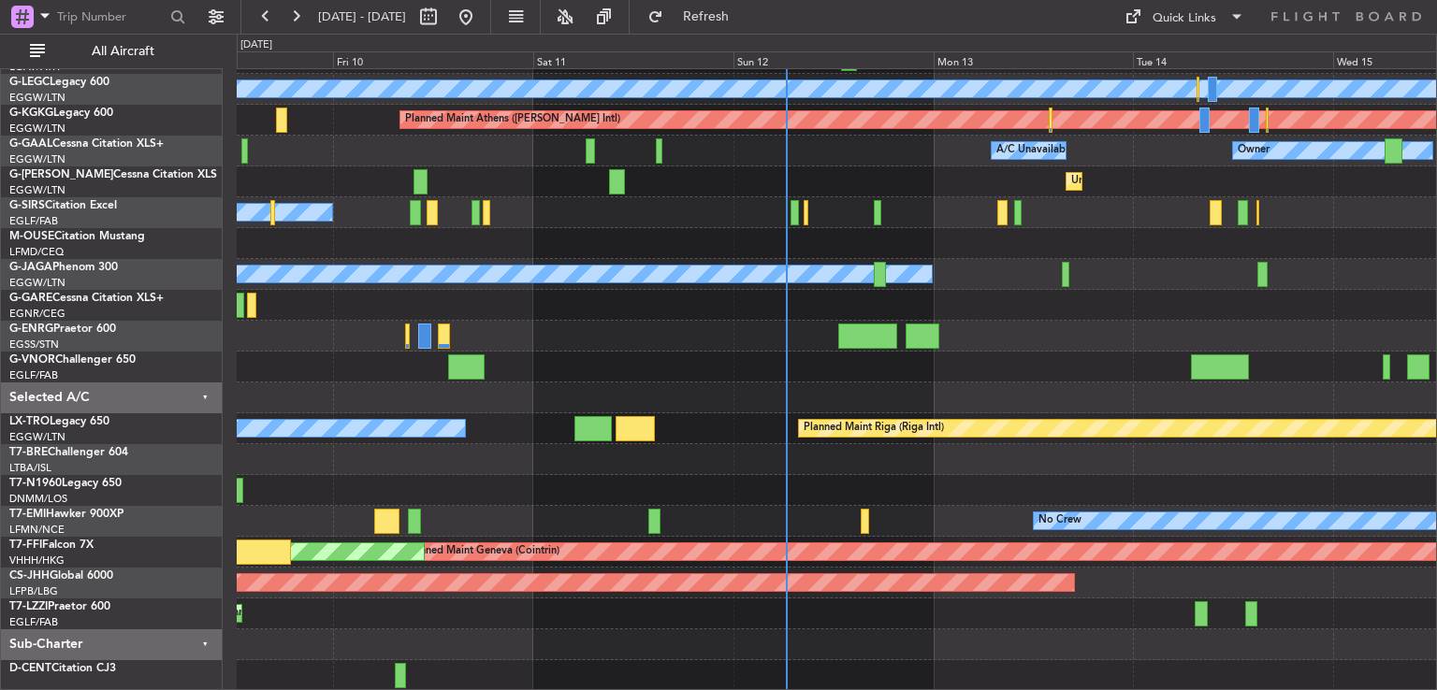
click at [928, 372] on div "Planned Maint [GEOGRAPHIC_DATA] ([GEOGRAPHIC_DATA]) A/C Unavailable [GEOGRAPHIC…" at bounding box center [836, 320] width 1199 height 741
click at [719, 630] on div at bounding box center [836, 645] width 1199 height 31
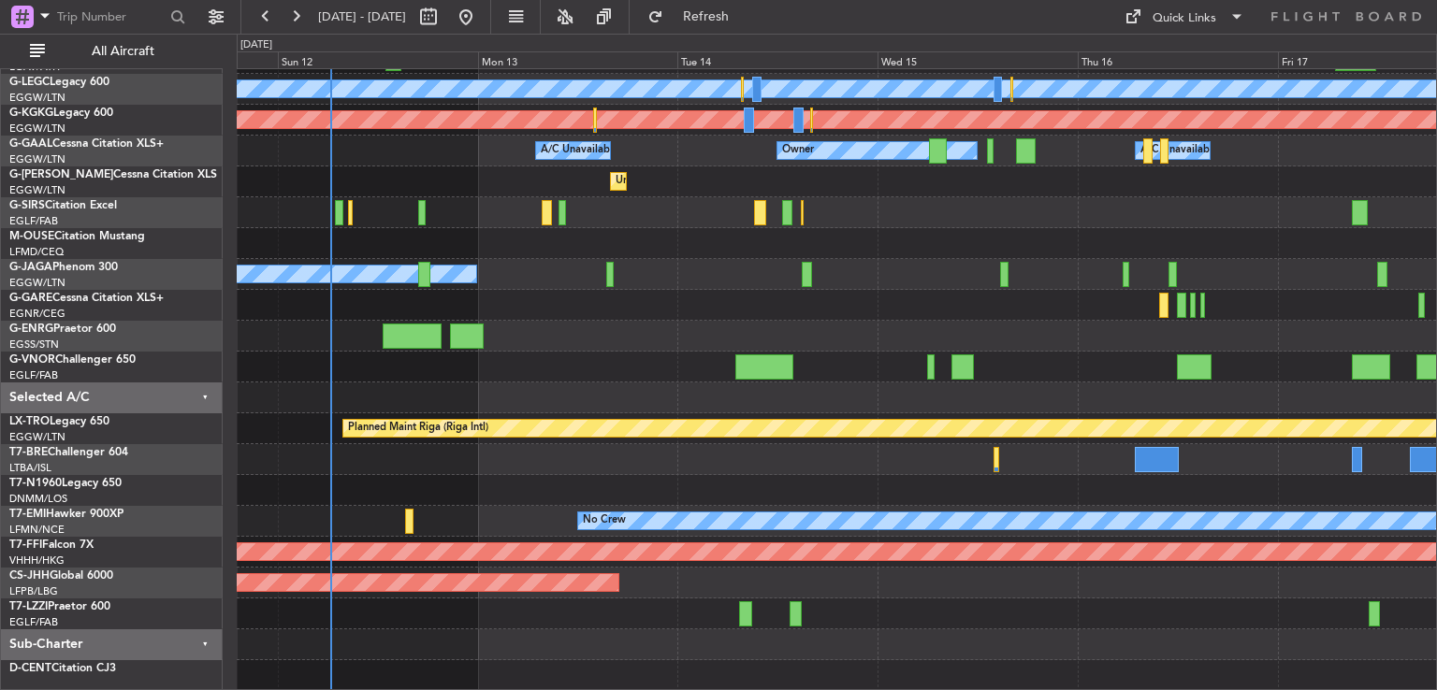
scroll to position [56, 0]
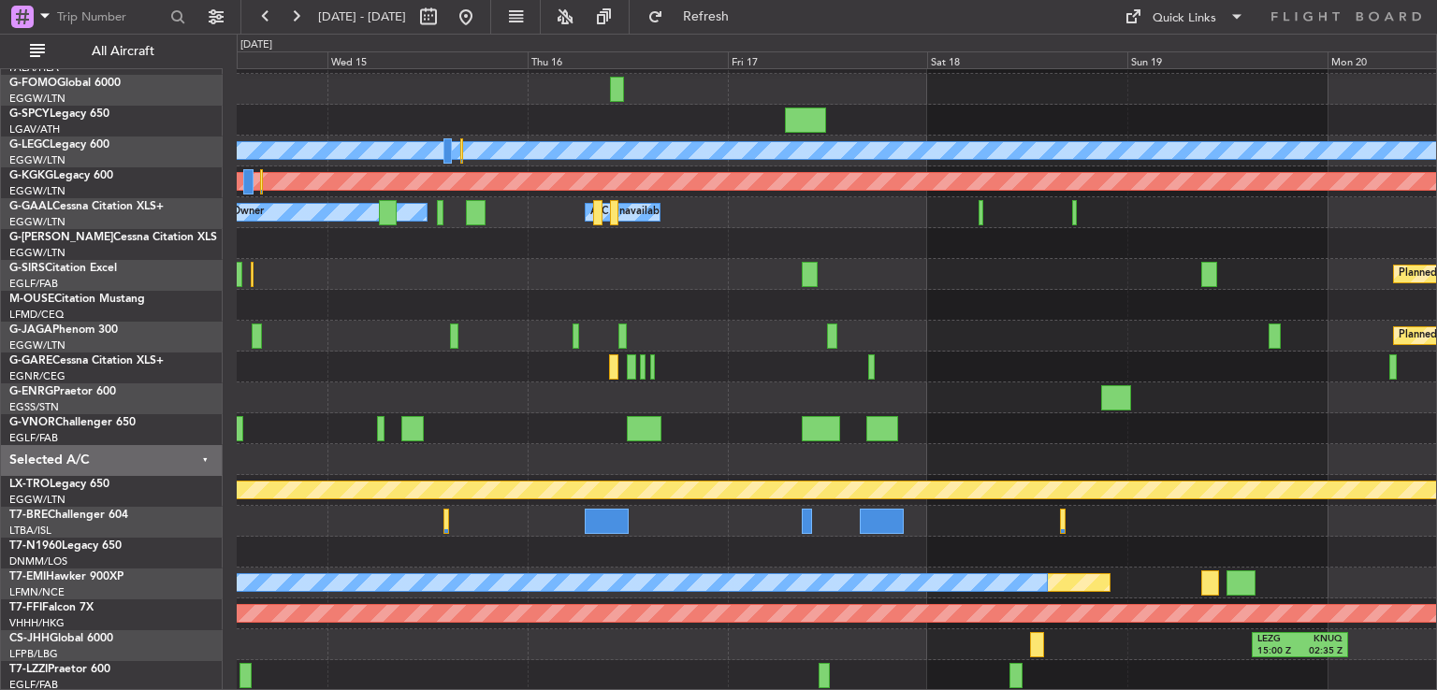
click at [946, 472] on div "Planned Maint [GEOGRAPHIC_DATA] ([GEOGRAPHIC_DATA]) A/C Unavailable [GEOGRAPHIC…" at bounding box center [836, 351] width 1199 height 679
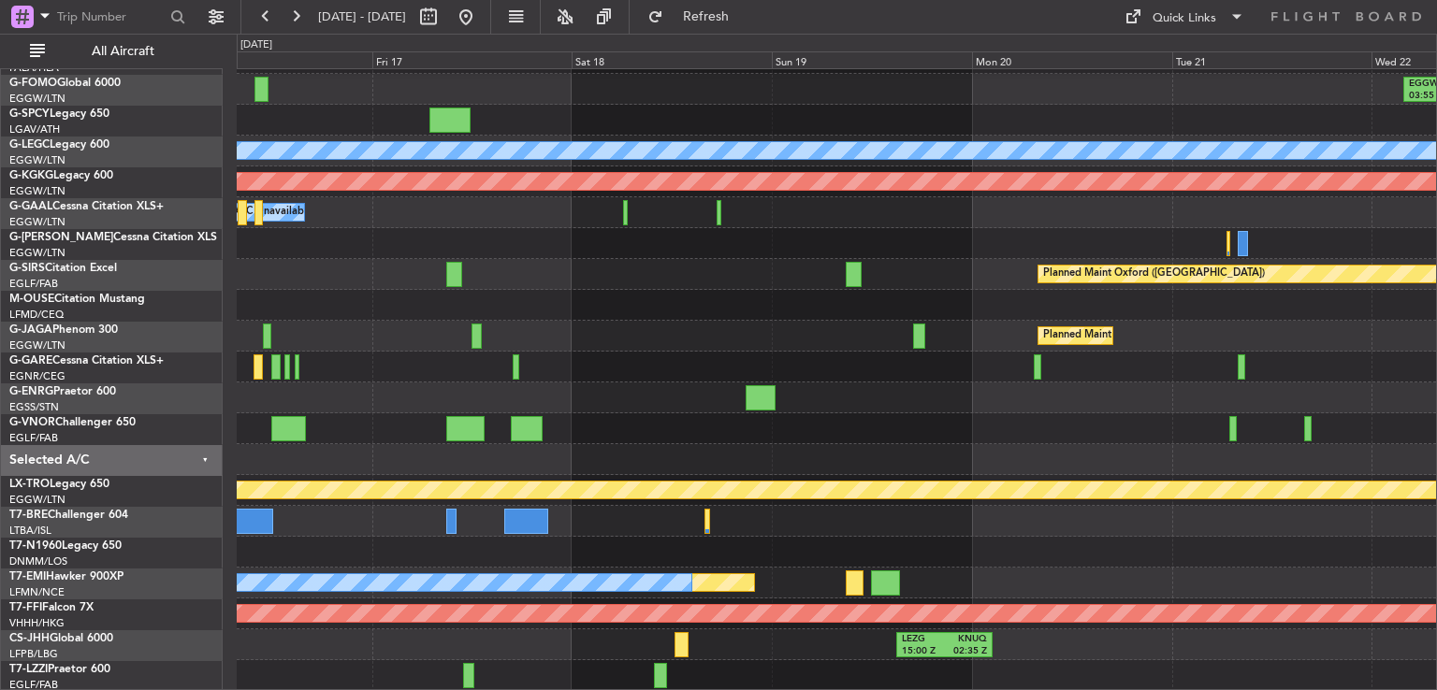
click at [865, 617] on div "EGGW 03:55 Z KSFO 14:45 Z Planned Maint [GEOGRAPHIC_DATA] ([GEOGRAPHIC_DATA]) A…" at bounding box center [836, 351] width 1199 height 679
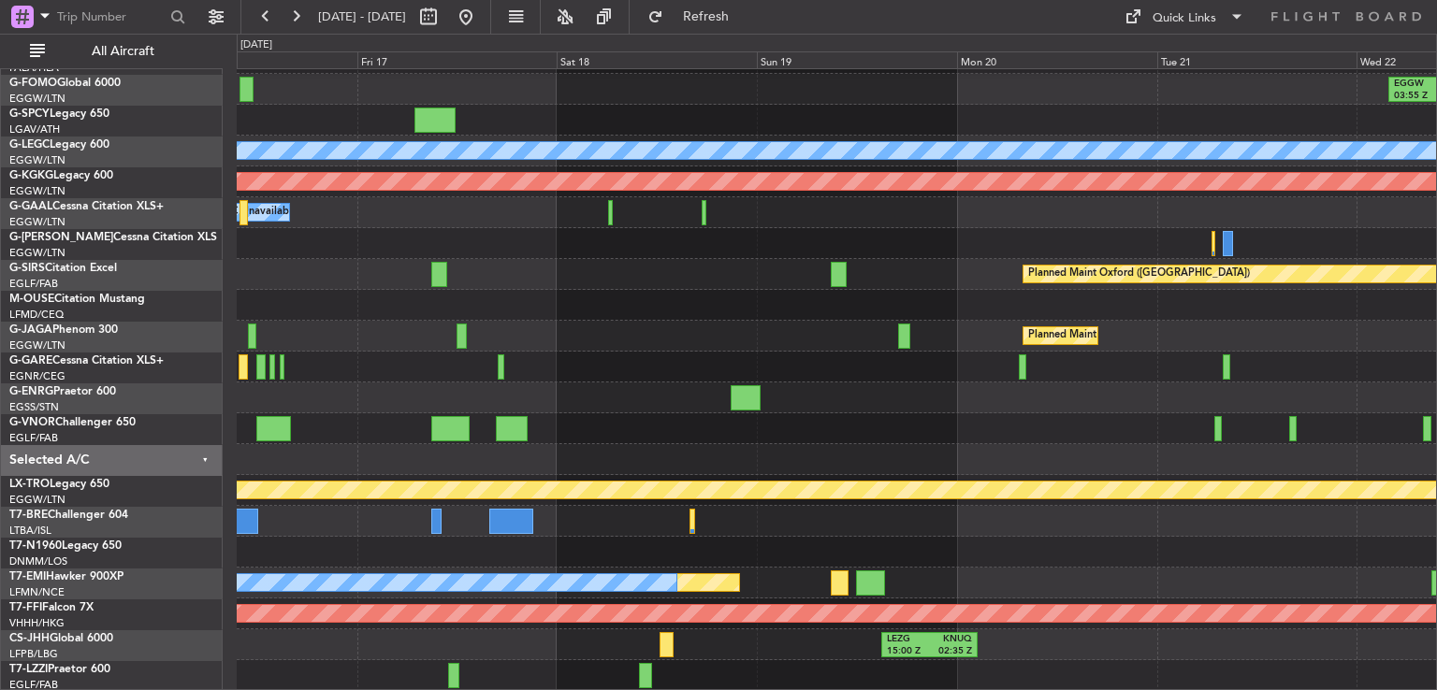
click at [1014, 655] on div "LEZG 15:00 Z KNUQ 02:35 Z" at bounding box center [836, 645] width 1199 height 31
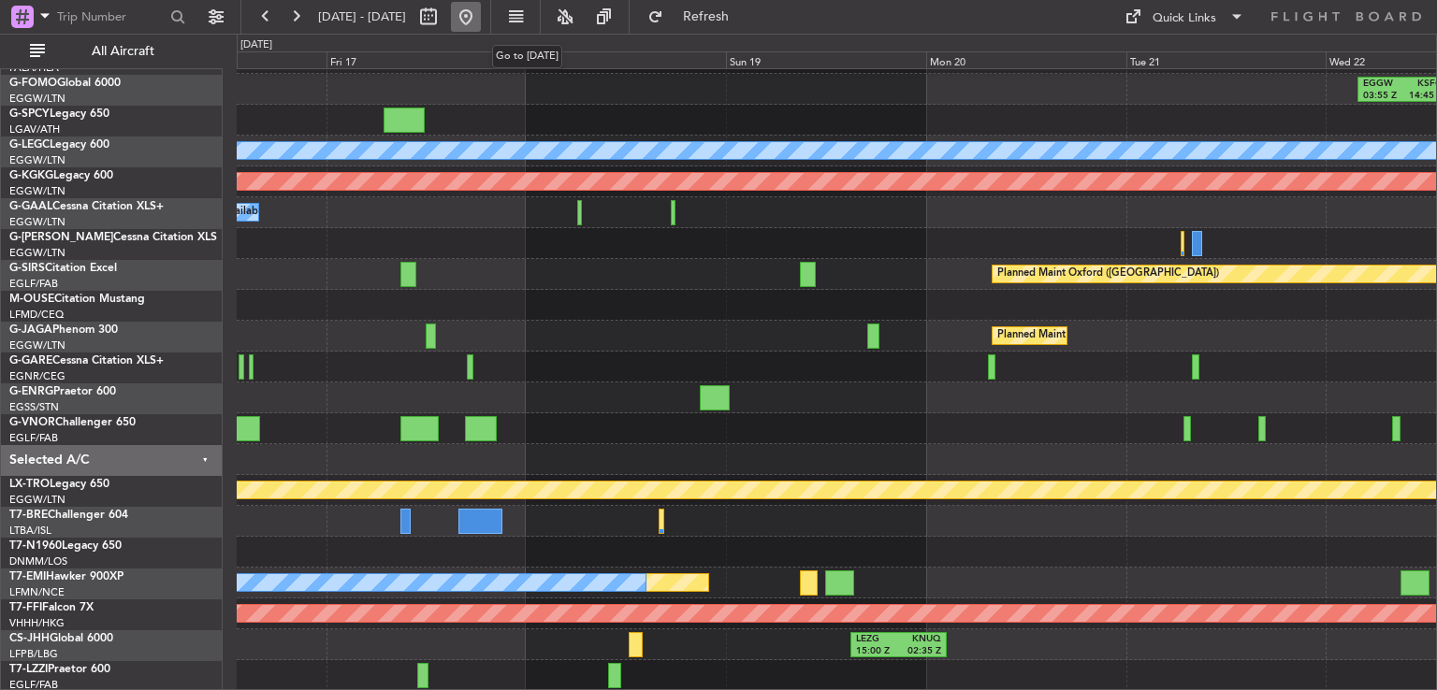
click at [481, 14] on button at bounding box center [466, 17] width 30 height 30
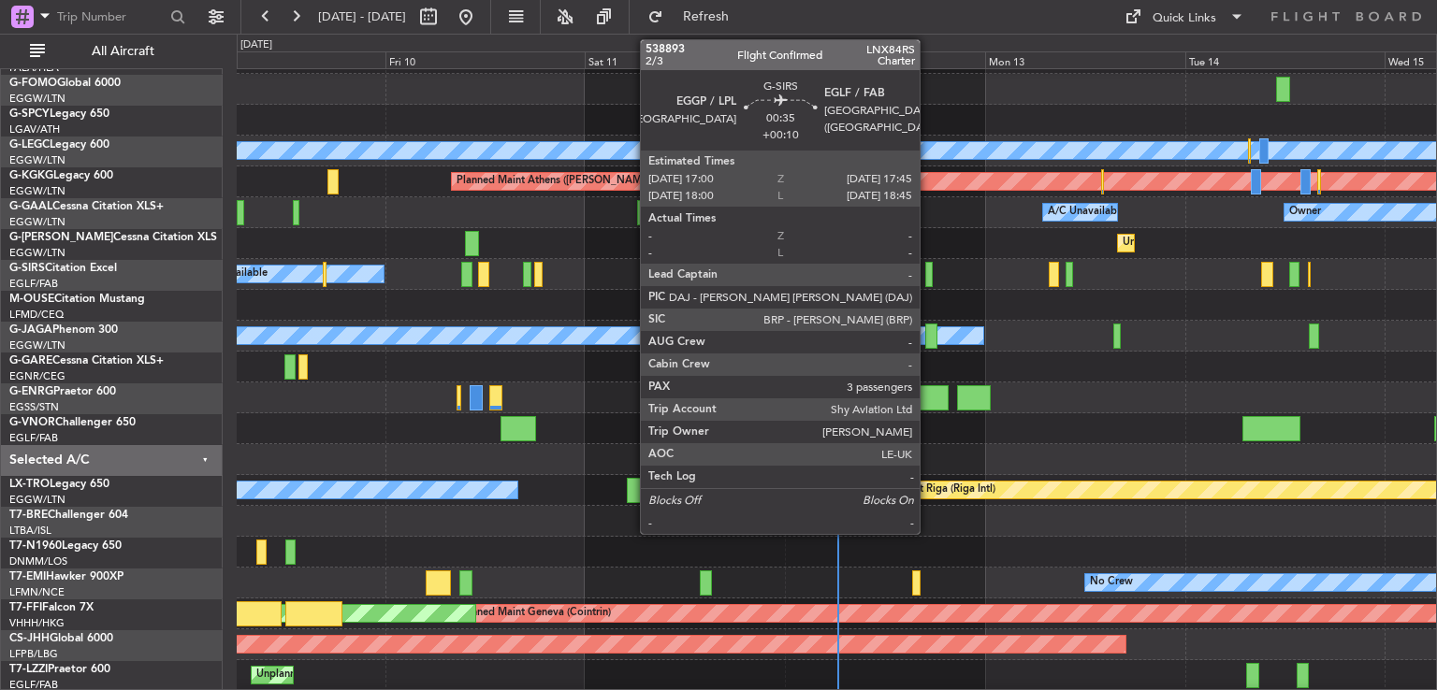
click at [928, 273] on div at bounding box center [928, 274] width 7 height 25
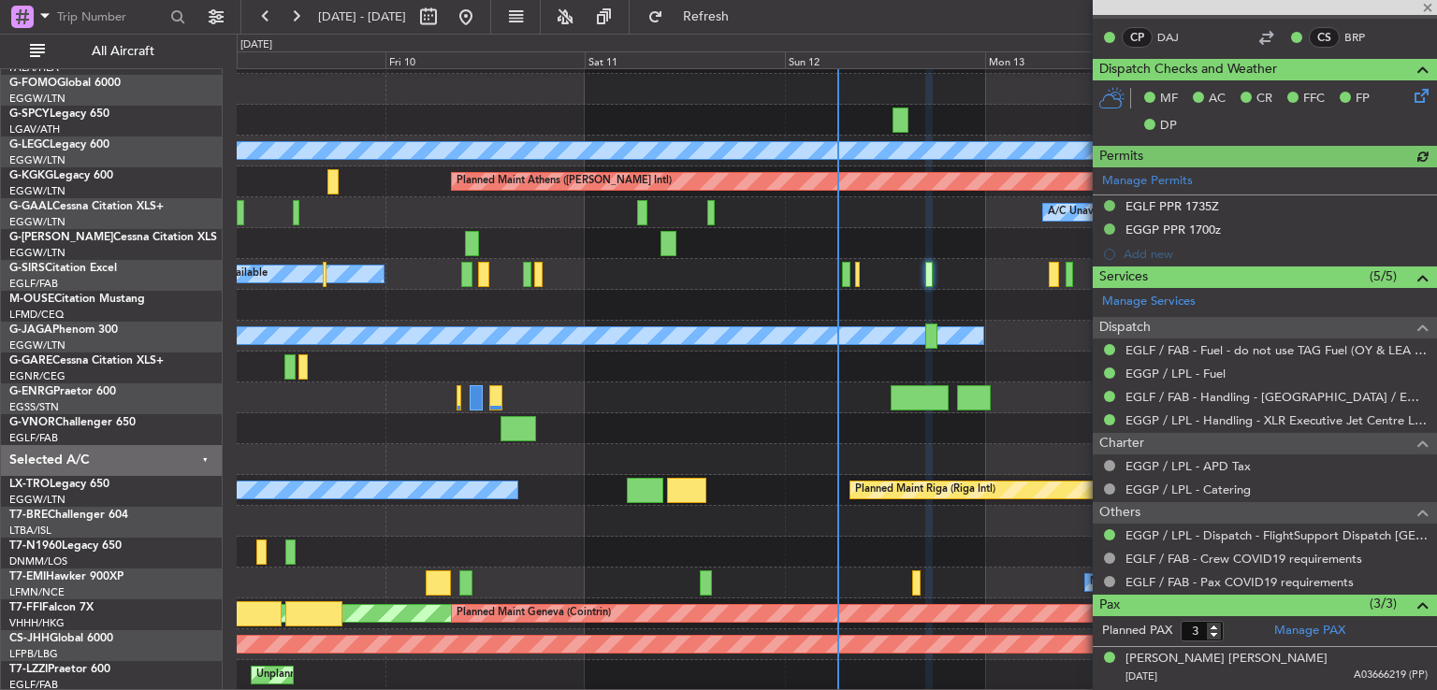
scroll to position [379, 0]
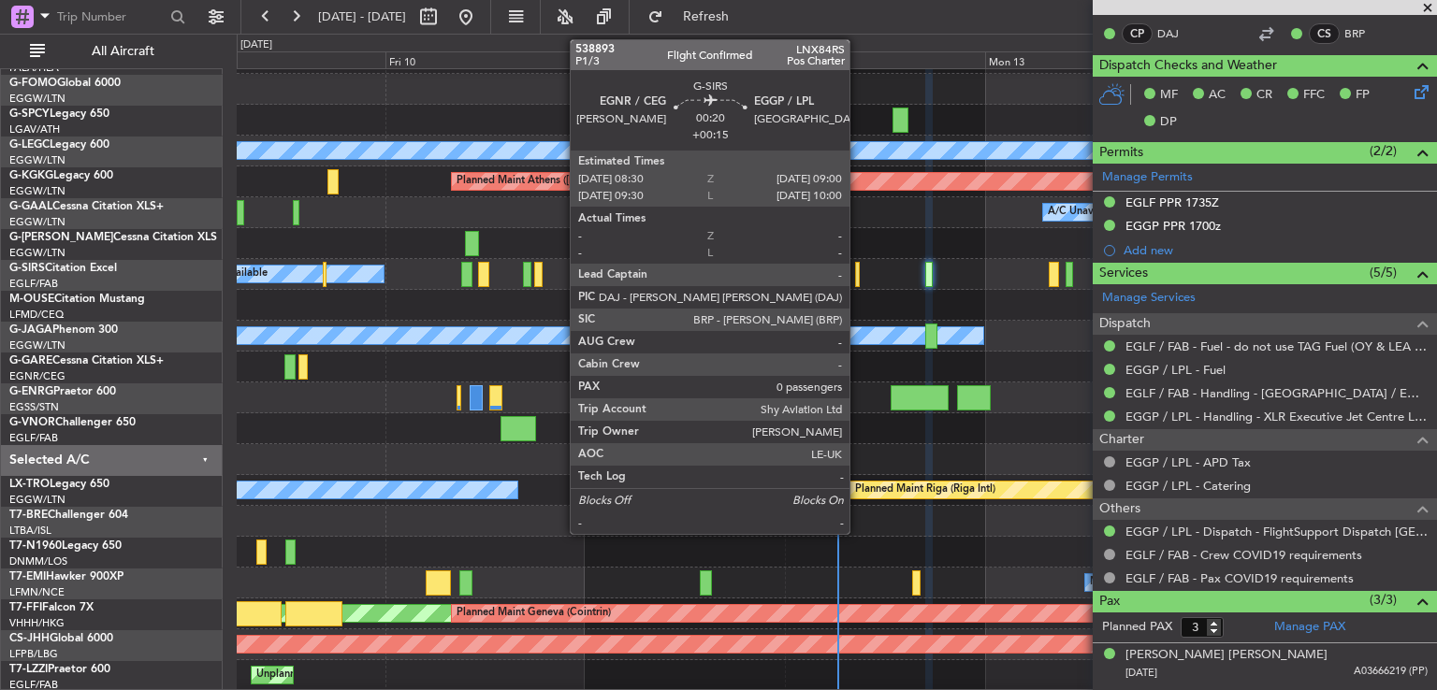
click at [858, 282] on div at bounding box center [857, 274] width 5 height 25
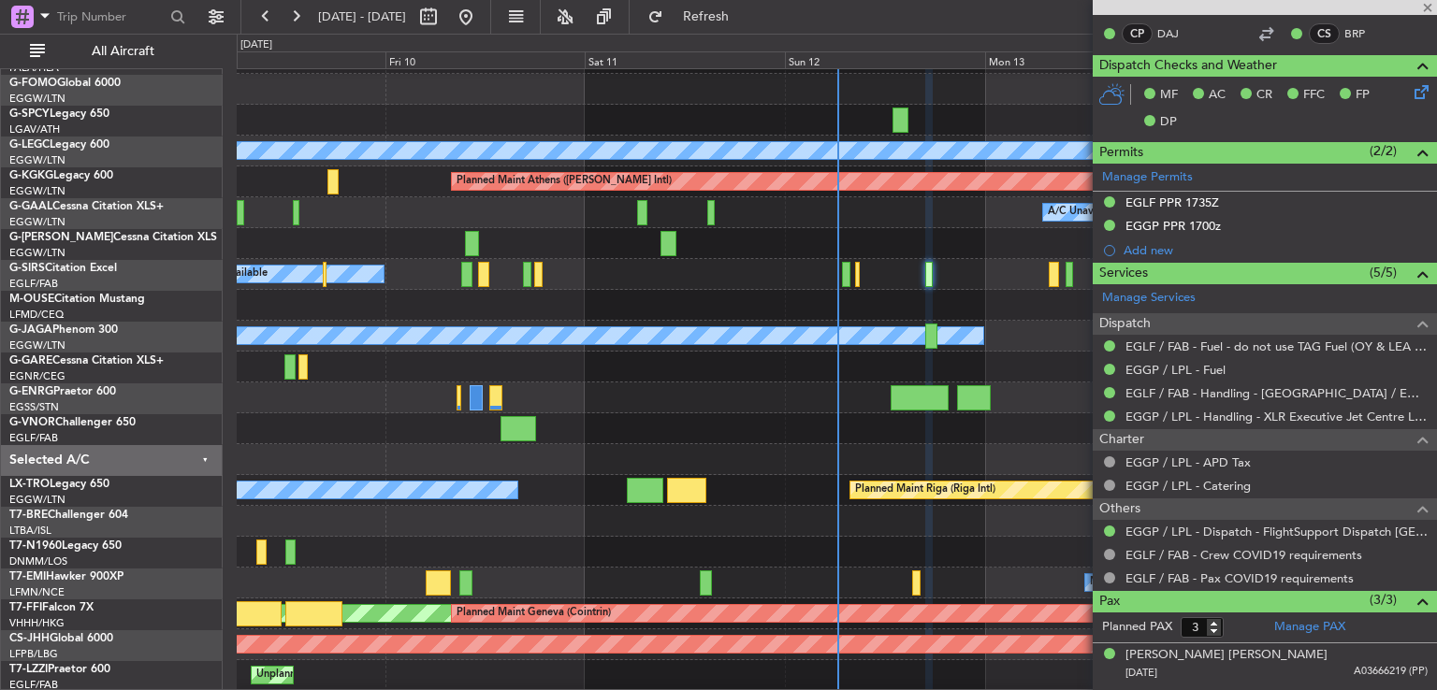
type input "+00:15"
type input "0"
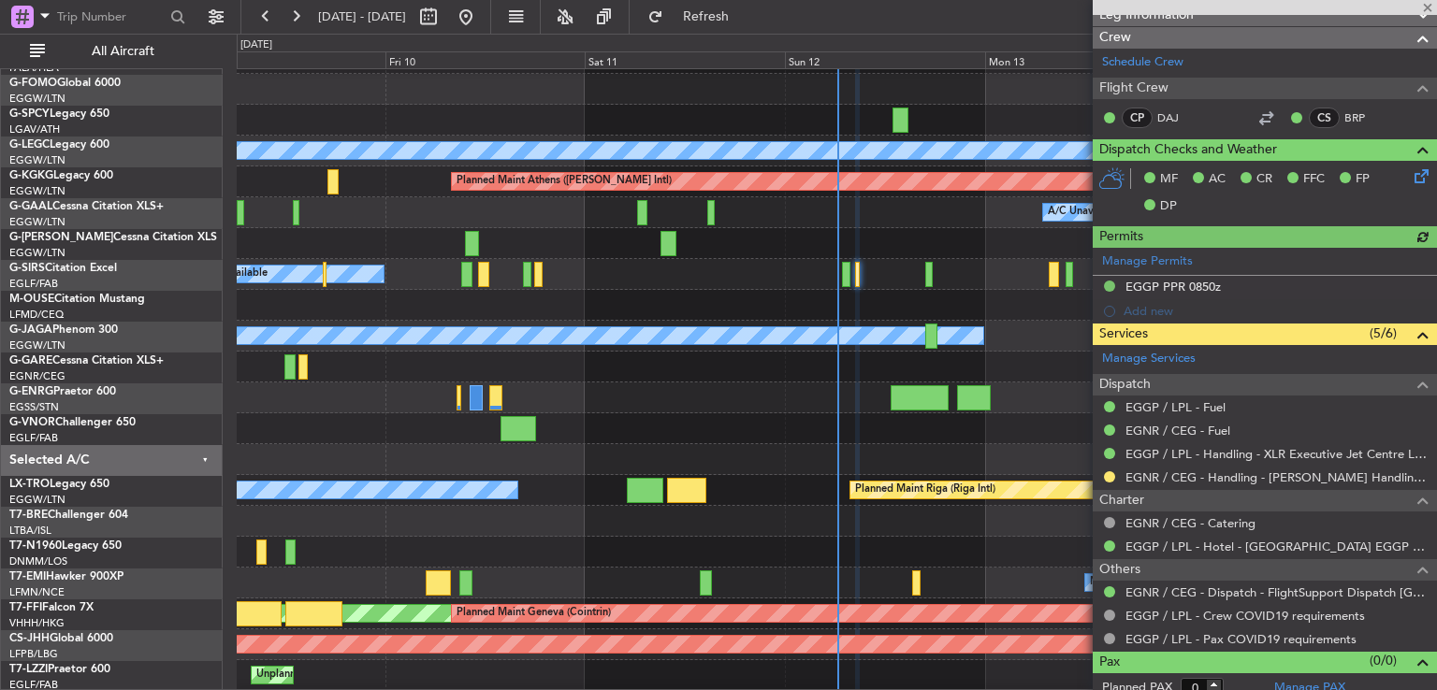
scroll to position [305, 0]
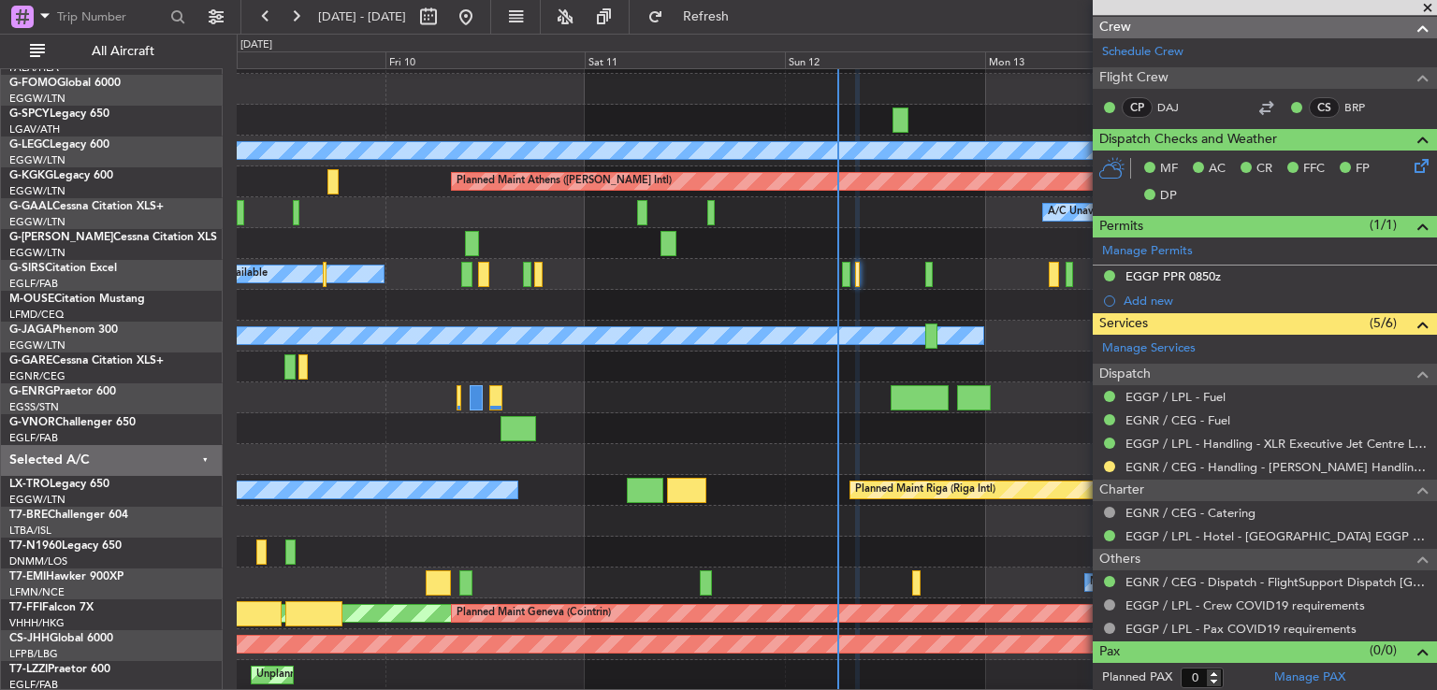
click at [1430, 9] on span at bounding box center [1427, 8] width 19 height 17
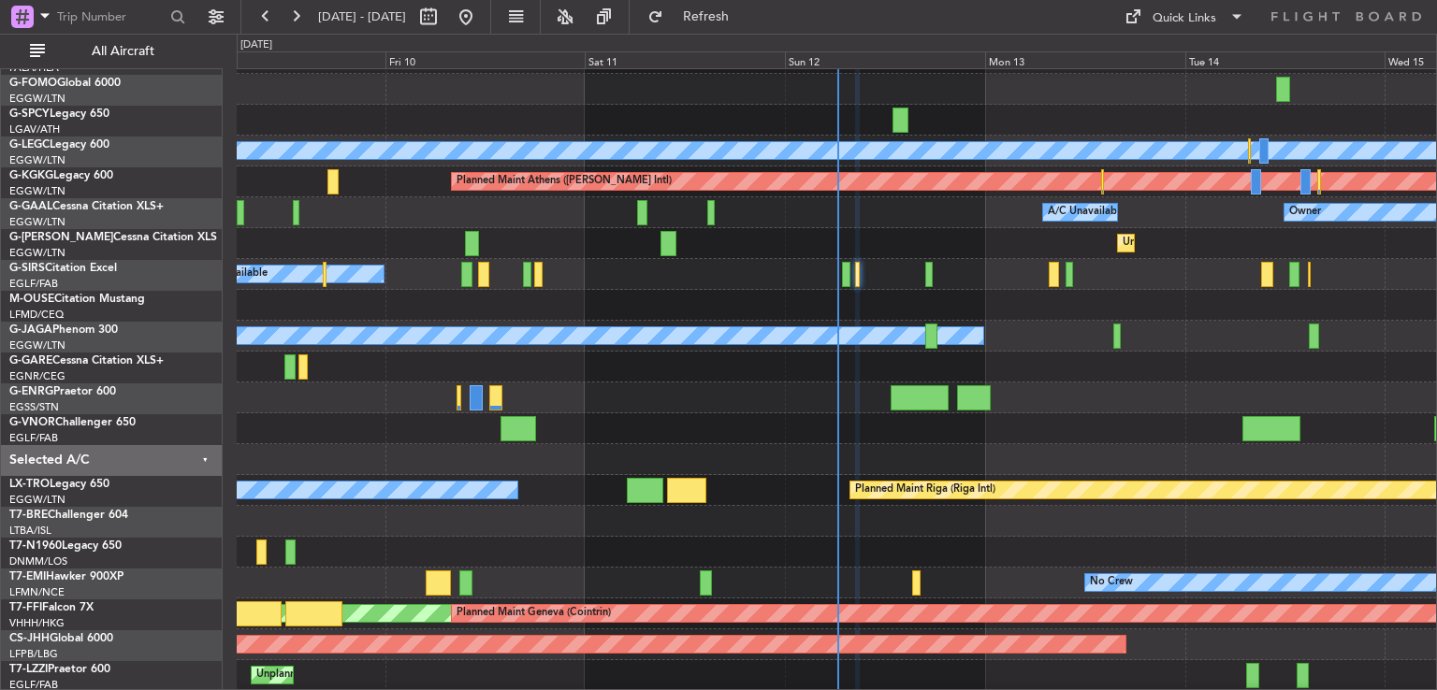
scroll to position [0, 0]
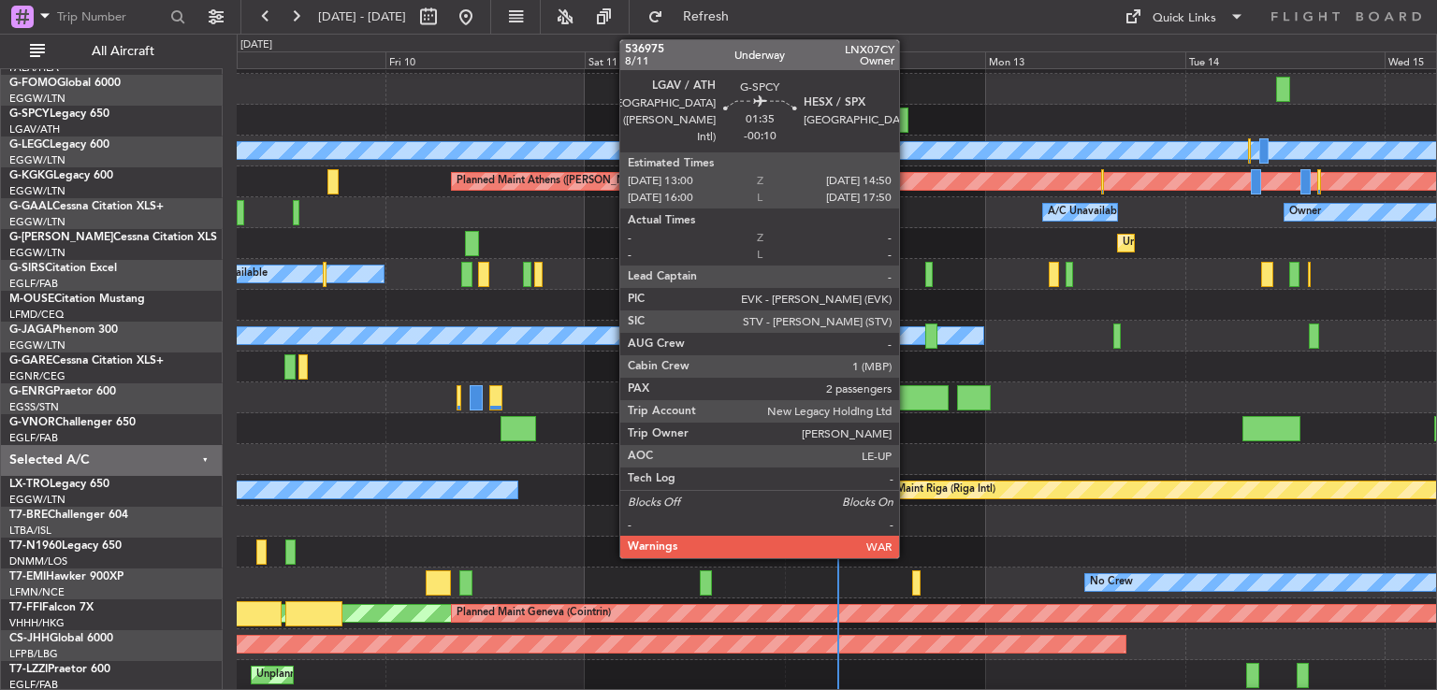
click at [908, 121] on div at bounding box center [901, 120] width 16 height 25
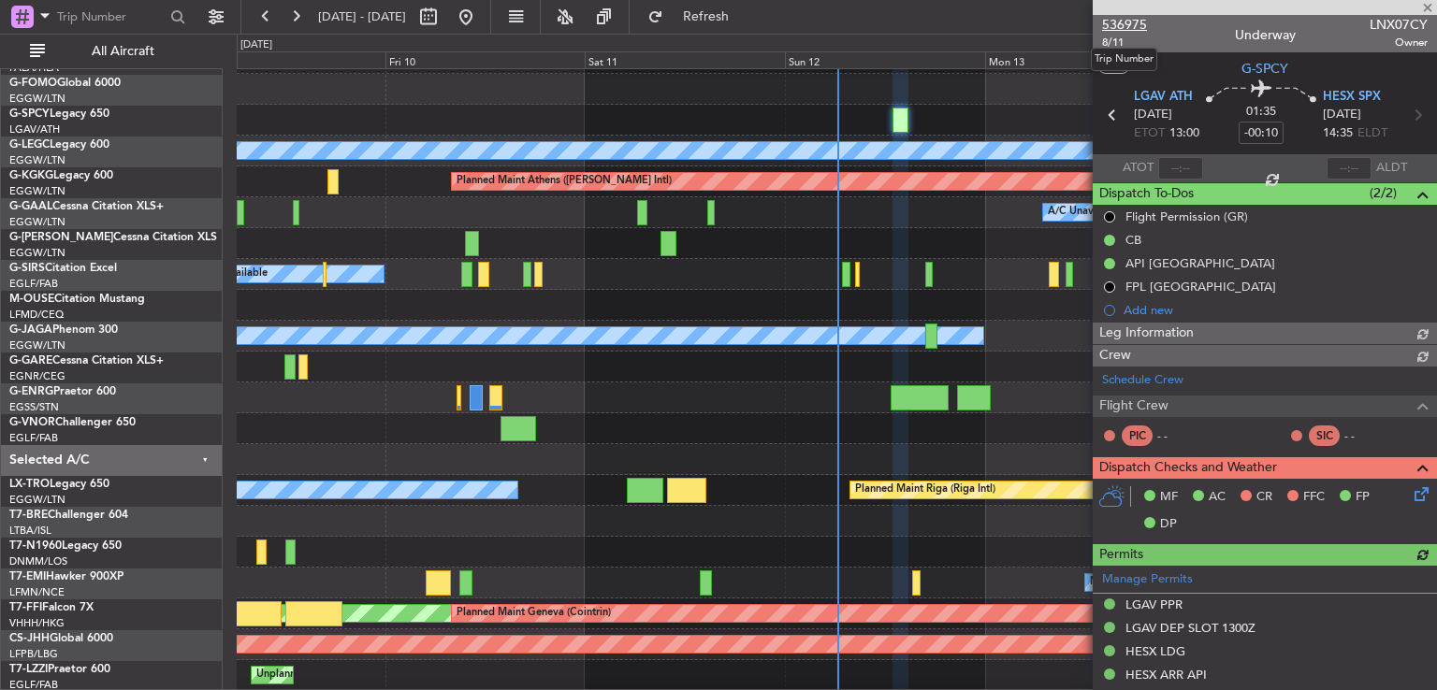
click at [1124, 26] on span "536975" at bounding box center [1124, 25] width 45 height 20
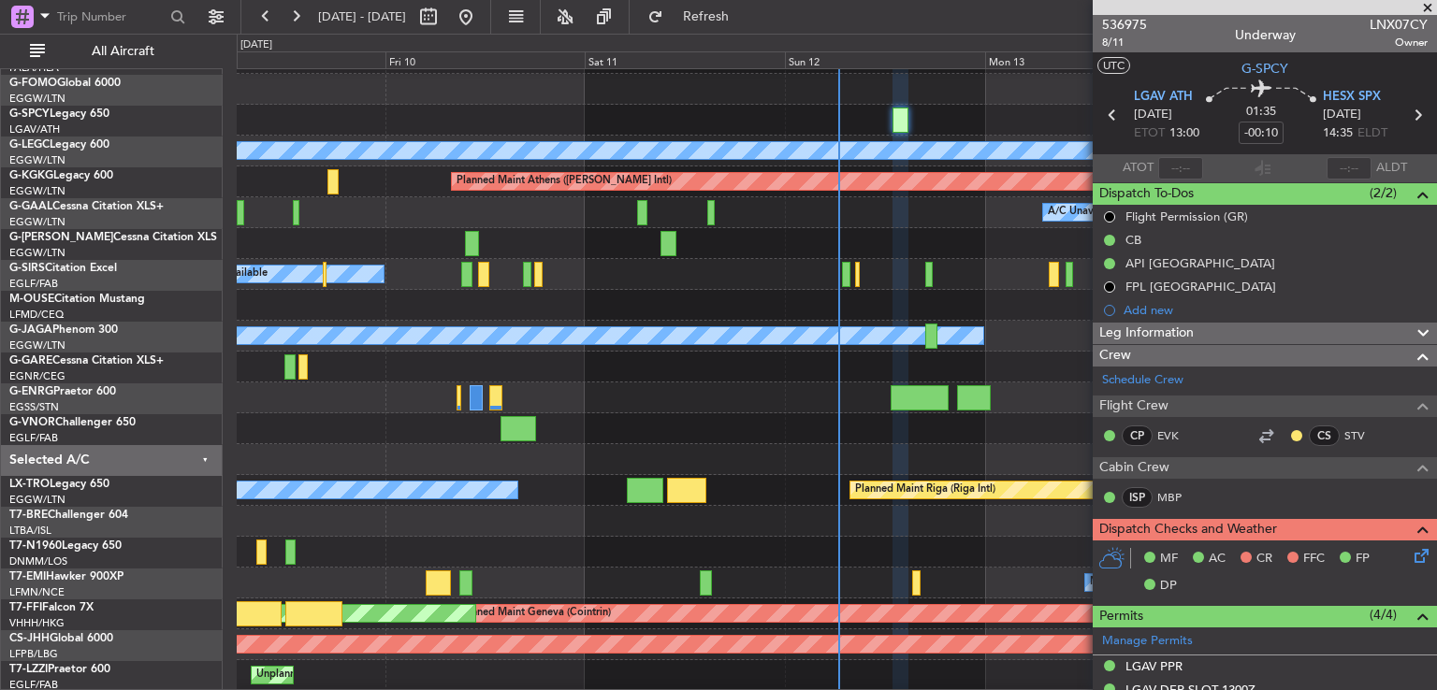
click at [1420, 3] on span at bounding box center [1427, 8] width 19 height 17
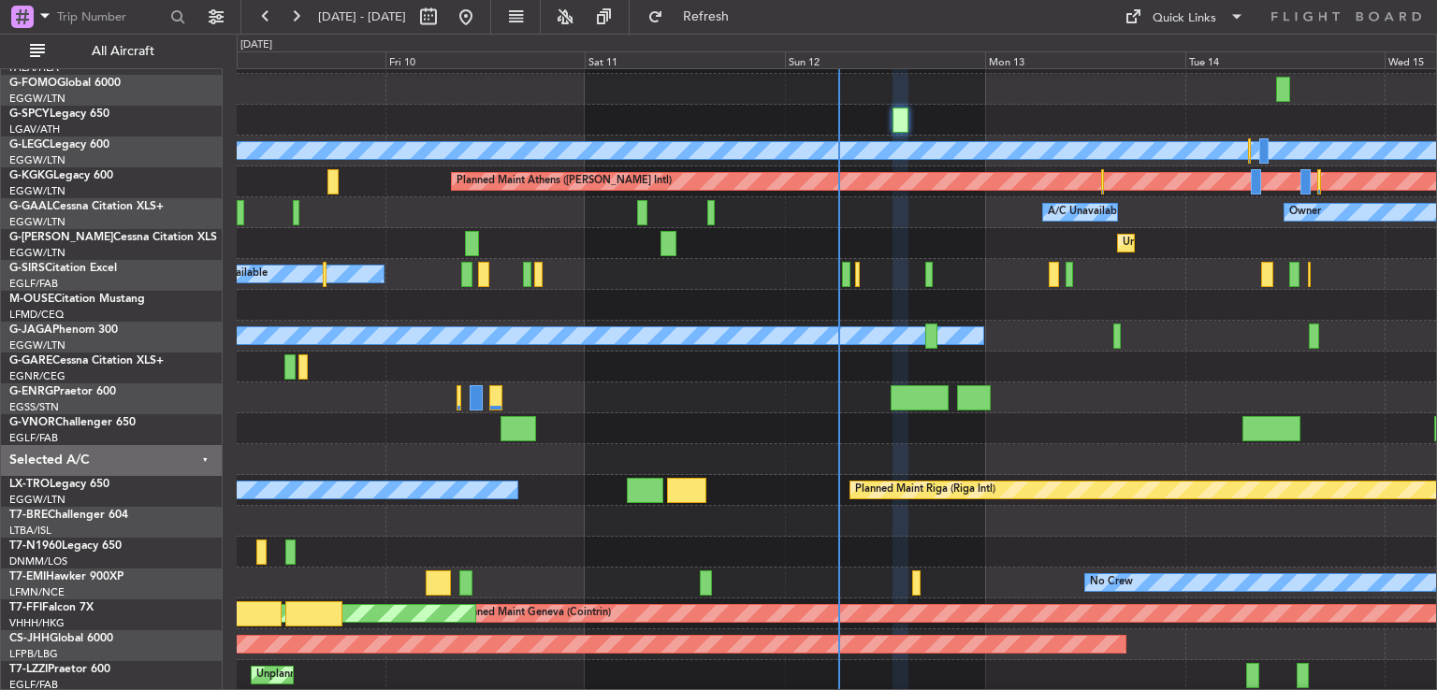
type input "0"
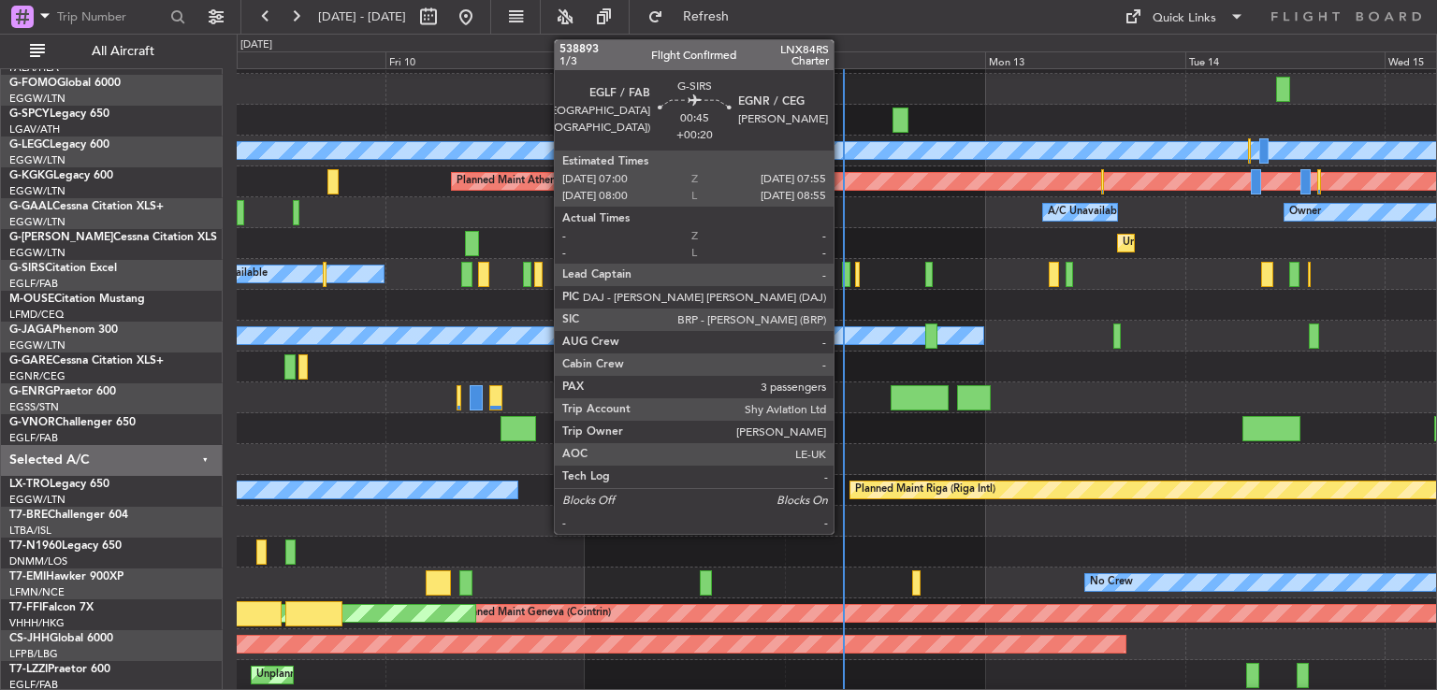
click at [842, 274] on div at bounding box center [846, 274] width 8 height 25
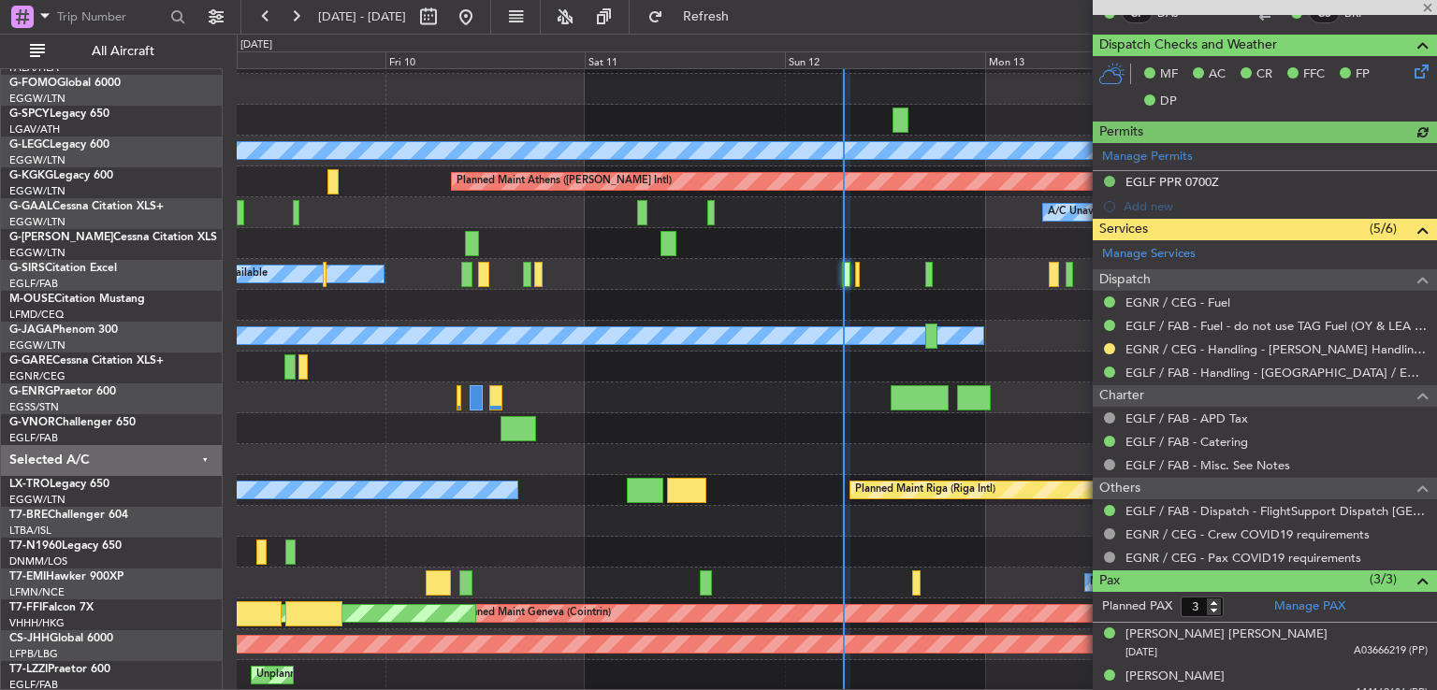
scroll to position [420, 0]
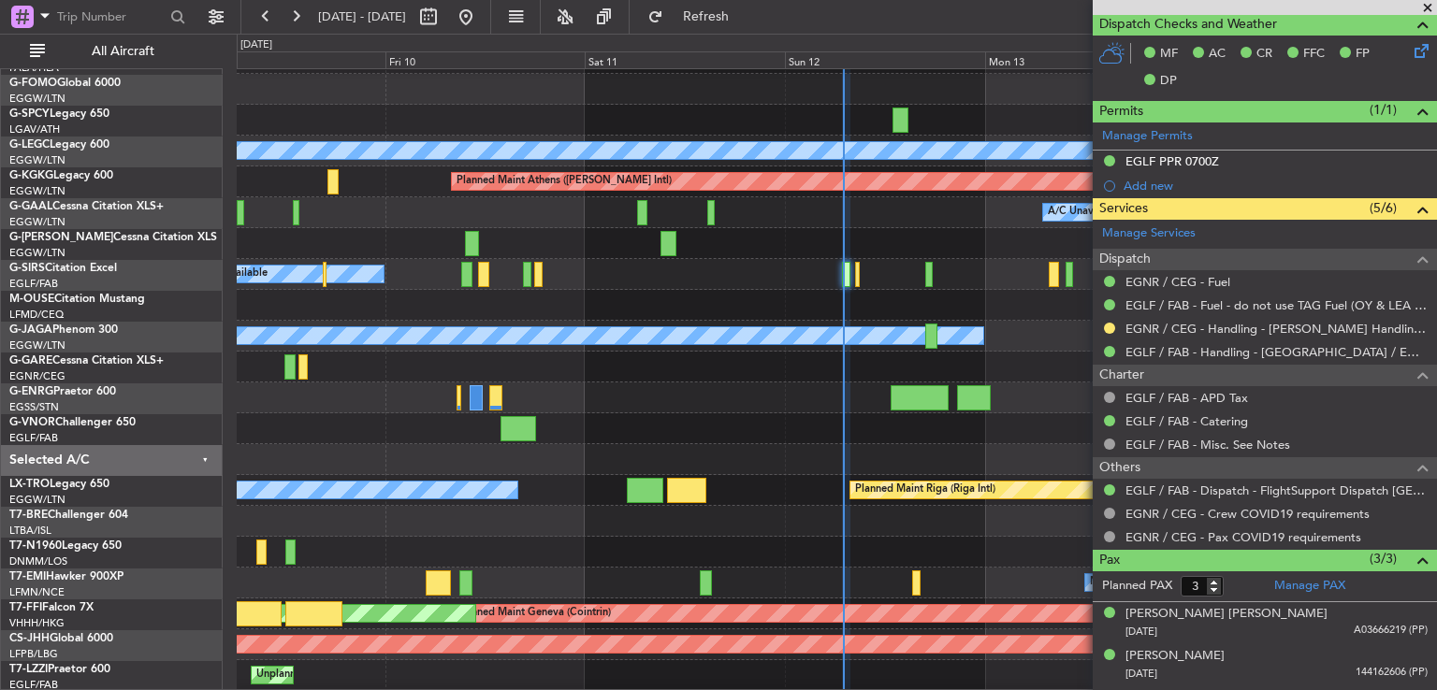
click at [1422, 5] on span at bounding box center [1427, 8] width 19 height 17
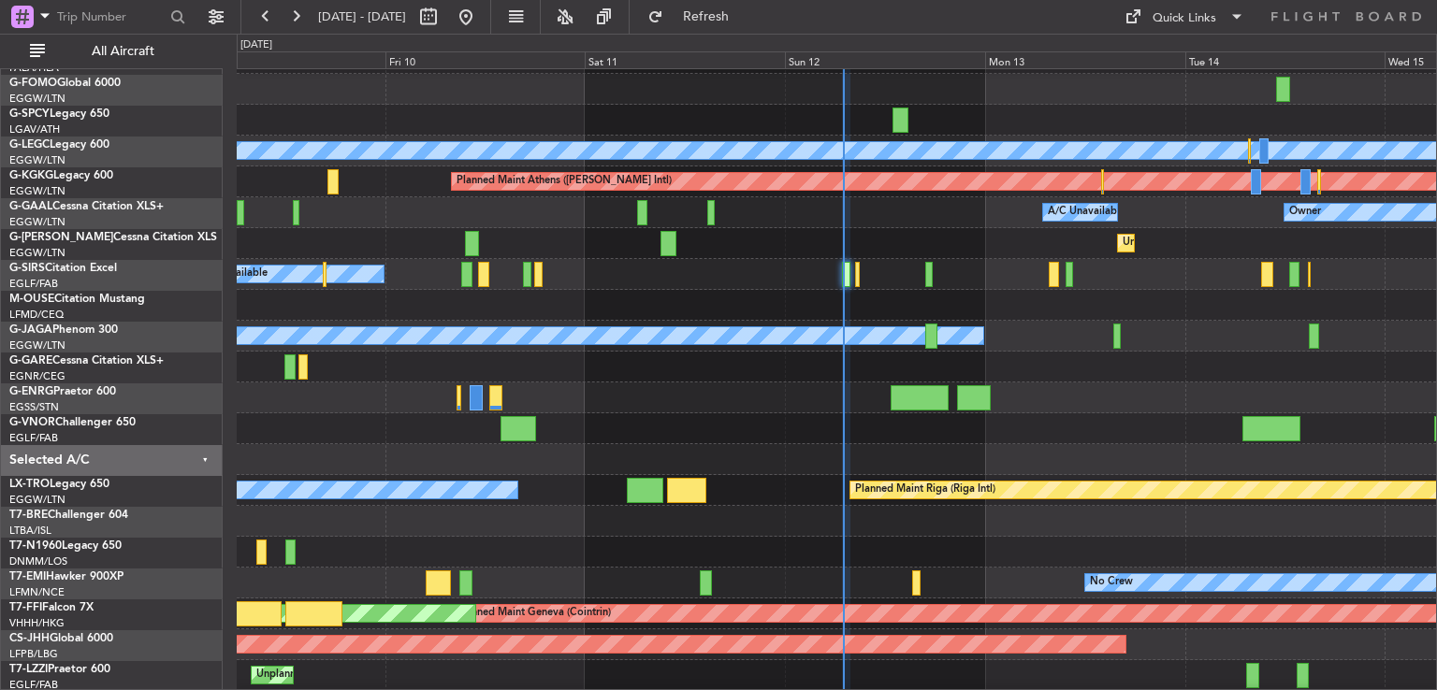
type input "0"
